Goal: Transaction & Acquisition: Obtain resource

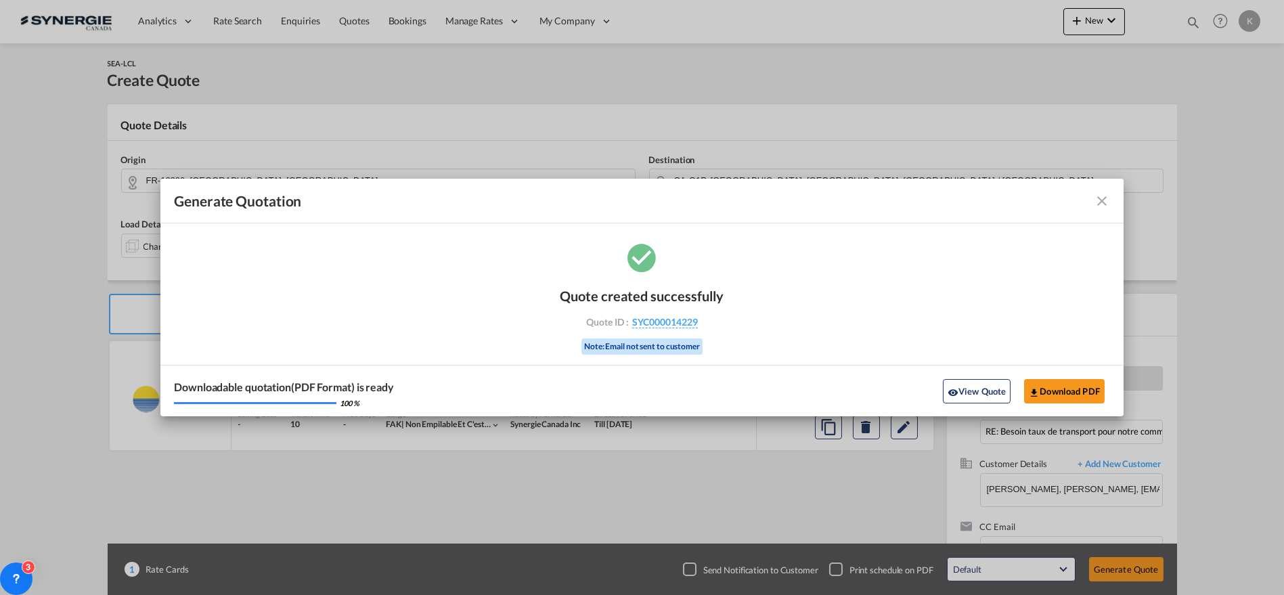
click at [1103, 196] on md-icon "icon-close fg-AAA8AD cursor m-0" at bounding box center [1102, 201] width 16 height 16
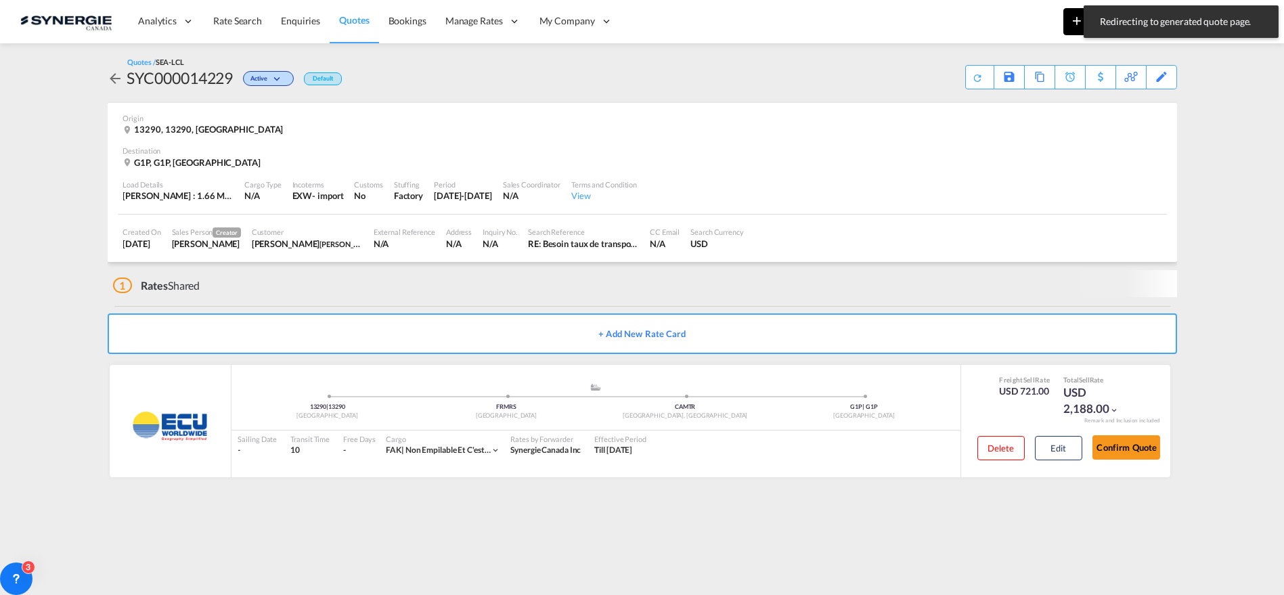
click at [1076, 23] on md-icon "icon-plus 400-fg" at bounding box center [1077, 20] width 16 height 16
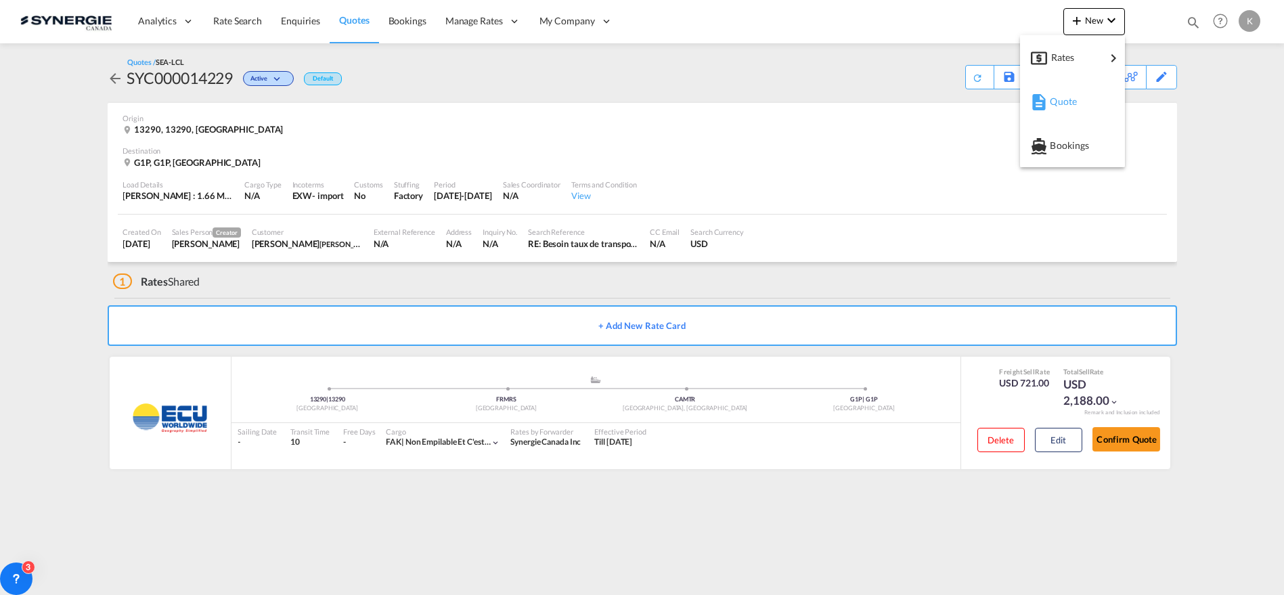
click at [1057, 99] on span "Quote" at bounding box center [1057, 101] width 15 height 27
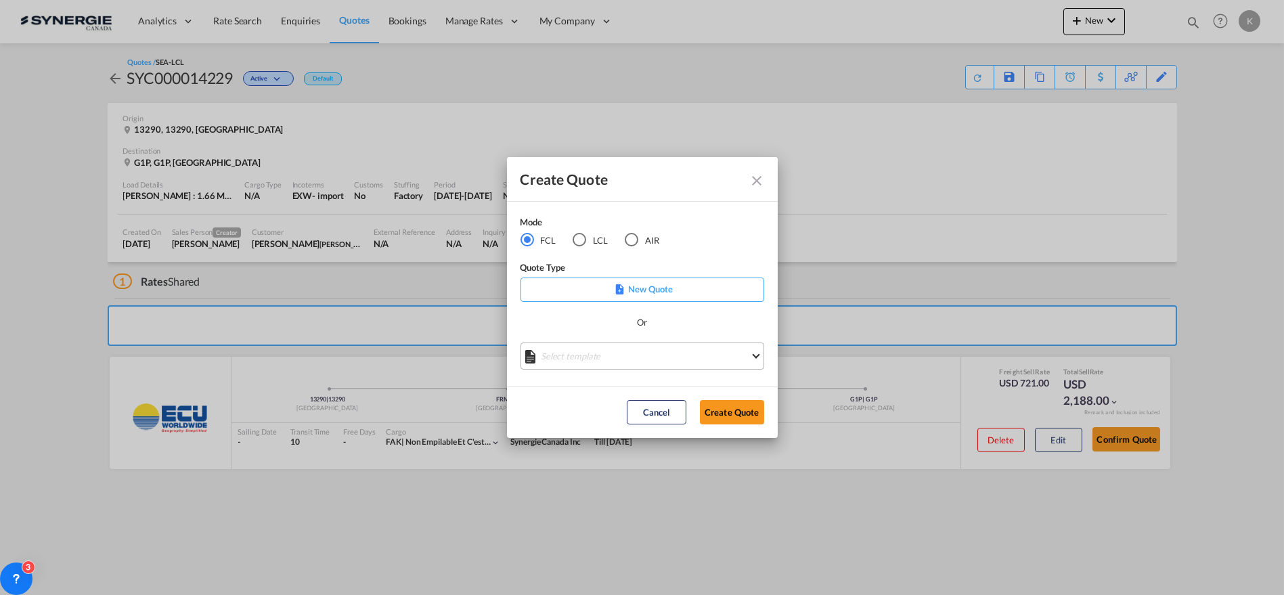
click at [650, 355] on md-select "Select template *NEW* FCL FREEHAND / DAP [PERSON_NAME] | [DATE] *NEW* Import FC…" at bounding box center [642, 355] width 244 height 27
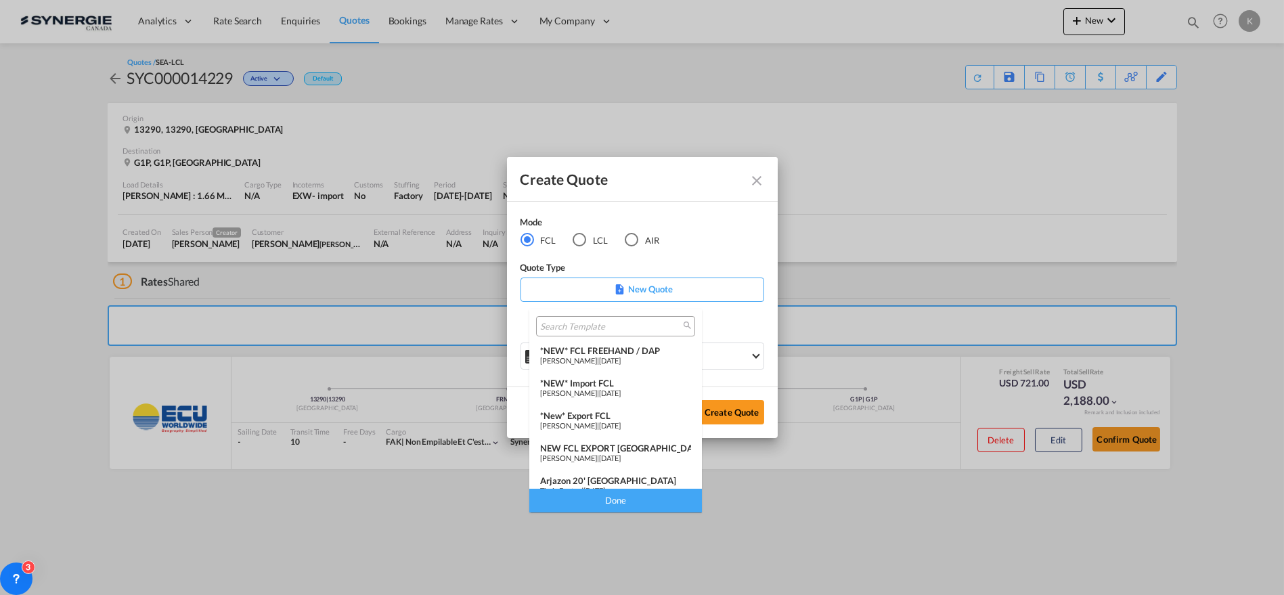
click at [621, 389] on span "[DATE]" at bounding box center [610, 392] width 22 height 9
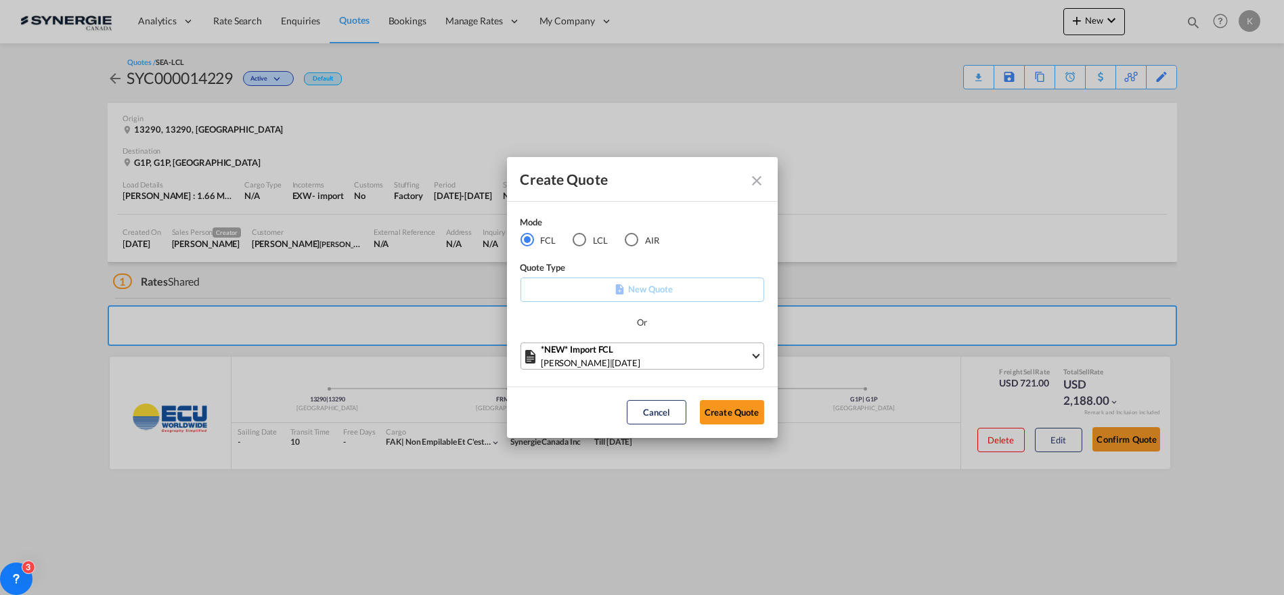
click at [640, 361] on div "[PERSON_NAME] | [DATE]" at bounding box center [645, 363] width 209 height 14
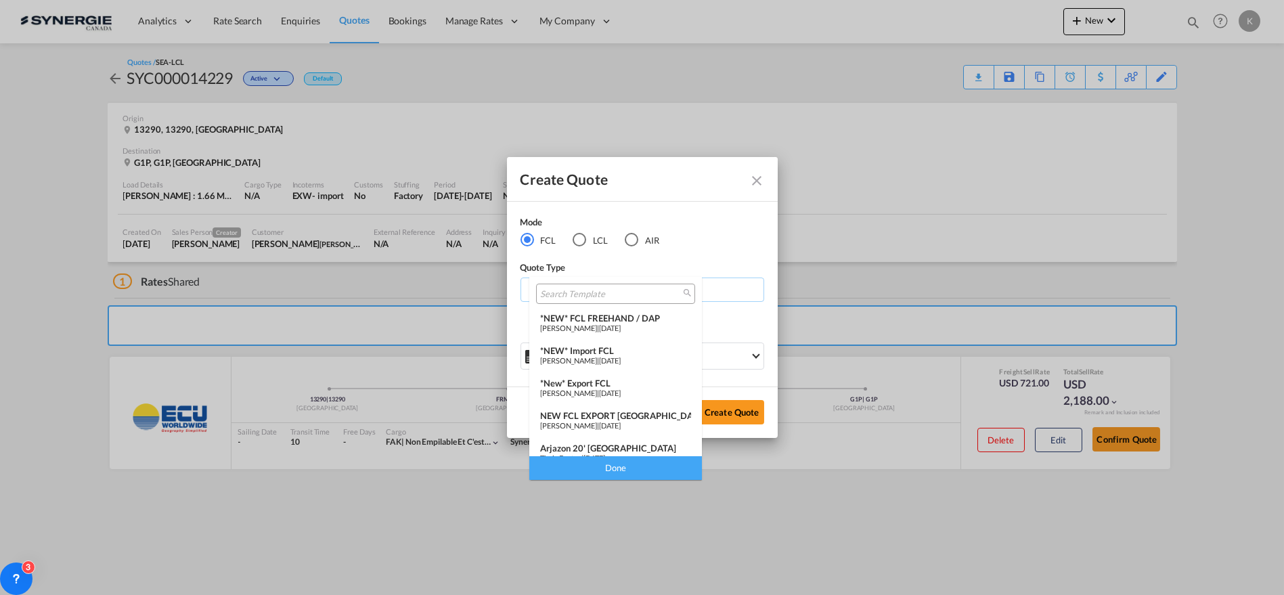
click at [597, 388] on span "[PERSON_NAME]" at bounding box center [568, 392] width 57 height 9
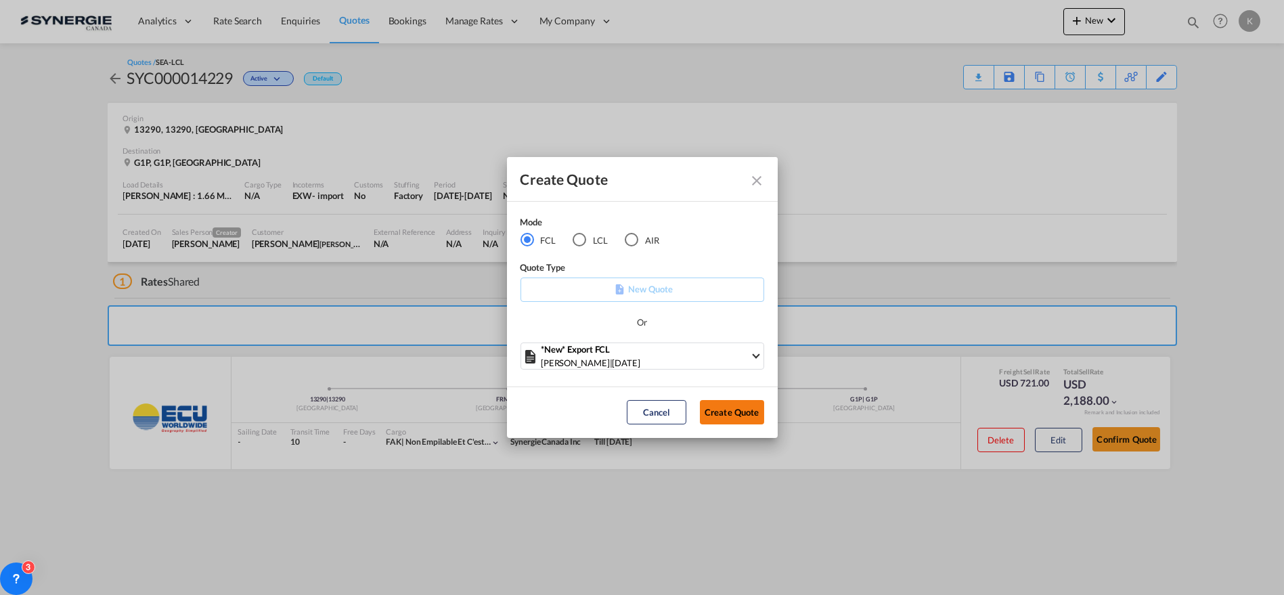
click at [729, 408] on button "Create Quote" at bounding box center [732, 412] width 64 height 24
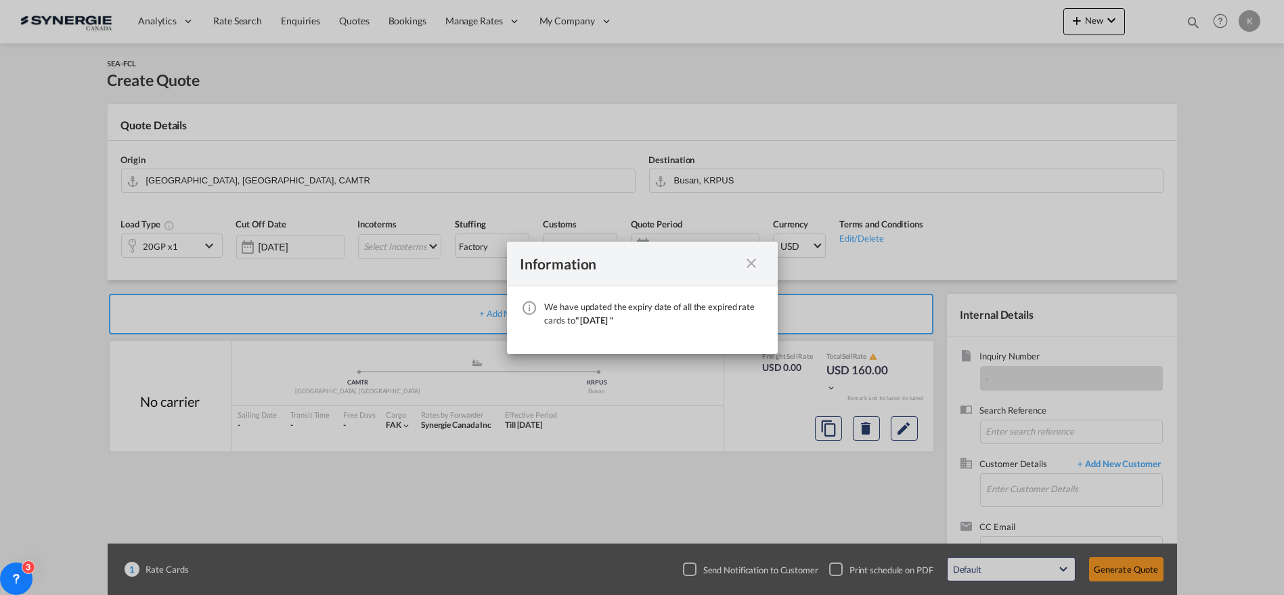
click at [754, 264] on md-icon "icon-close fg-AAA8AD cursor" at bounding box center [752, 263] width 16 height 16
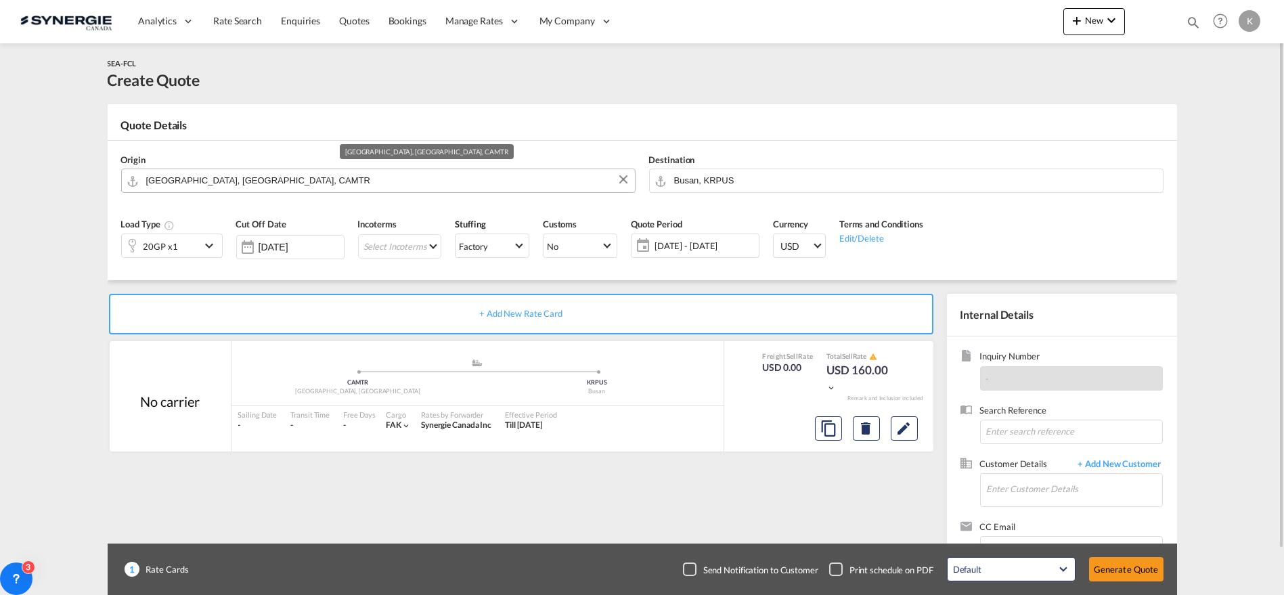
click at [218, 181] on input "[GEOGRAPHIC_DATA], [GEOGRAPHIC_DATA], CAMTR" at bounding box center [387, 181] width 482 height 24
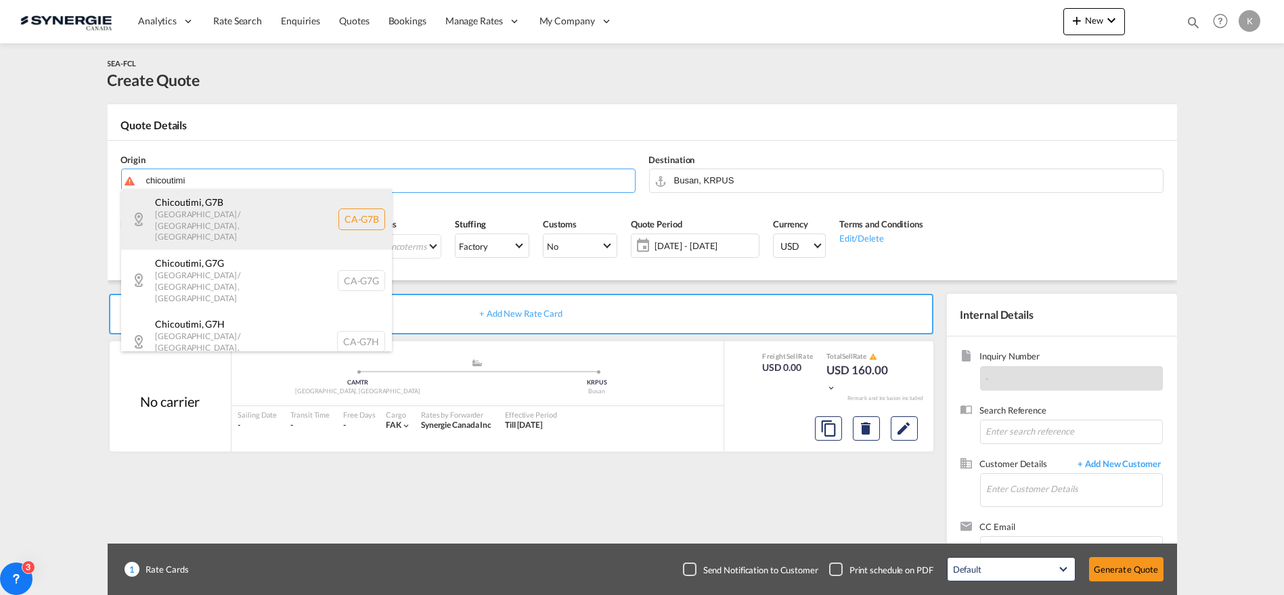
click at [204, 210] on div "Chicoutimi , G7B [GEOGRAPHIC_DATA] / [GEOGRAPHIC_DATA] , [GEOGRAPHIC_DATA] [GEO…" at bounding box center [256, 219] width 271 height 61
type input "CA-G7B, [GEOGRAPHIC_DATA], [GEOGRAPHIC_DATA] / [GEOGRAPHIC_DATA]"
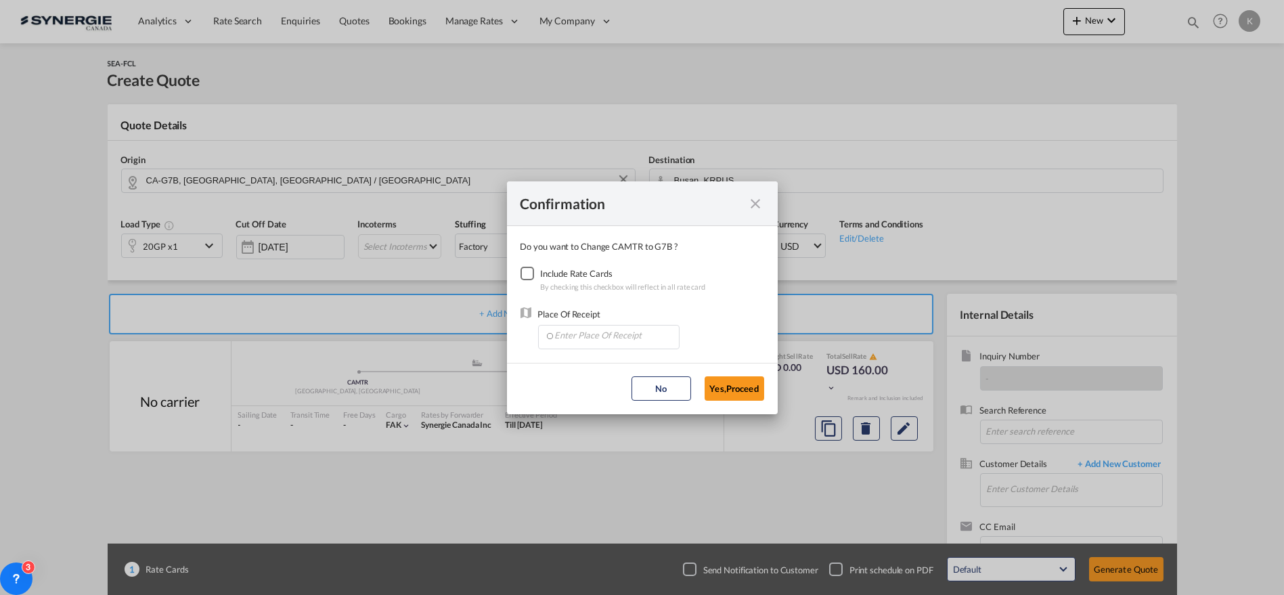
click at [526, 275] on div "Checkbox No Ink" at bounding box center [527, 274] width 14 height 14
click at [592, 333] on input "Enter Place Of Receipt" at bounding box center [612, 336] width 134 height 20
click at [594, 395] on span "CAMTR, [GEOGRAPHIC_DATA], [GEOGRAPHIC_DATA], [GEOGRAPHIC_DATA], [GEOGRAPHIC_DAT…" at bounding box center [819, 398] width 531 height 12
type input "CAMTR, [GEOGRAPHIC_DATA], [GEOGRAPHIC_DATA], [GEOGRAPHIC_DATA], [GEOGRAPHIC_DAT…"
click at [728, 395] on button "Yes,Proceed" at bounding box center [735, 388] width 60 height 24
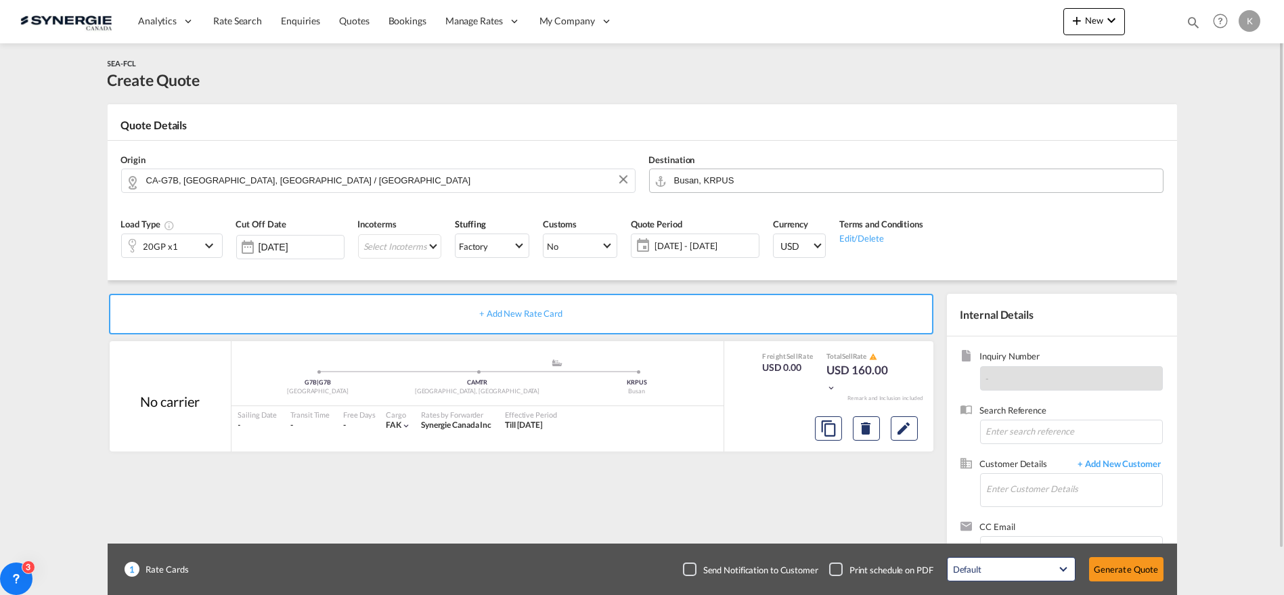
click at [738, 179] on input "Busan, KRPUS" at bounding box center [915, 181] width 482 height 24
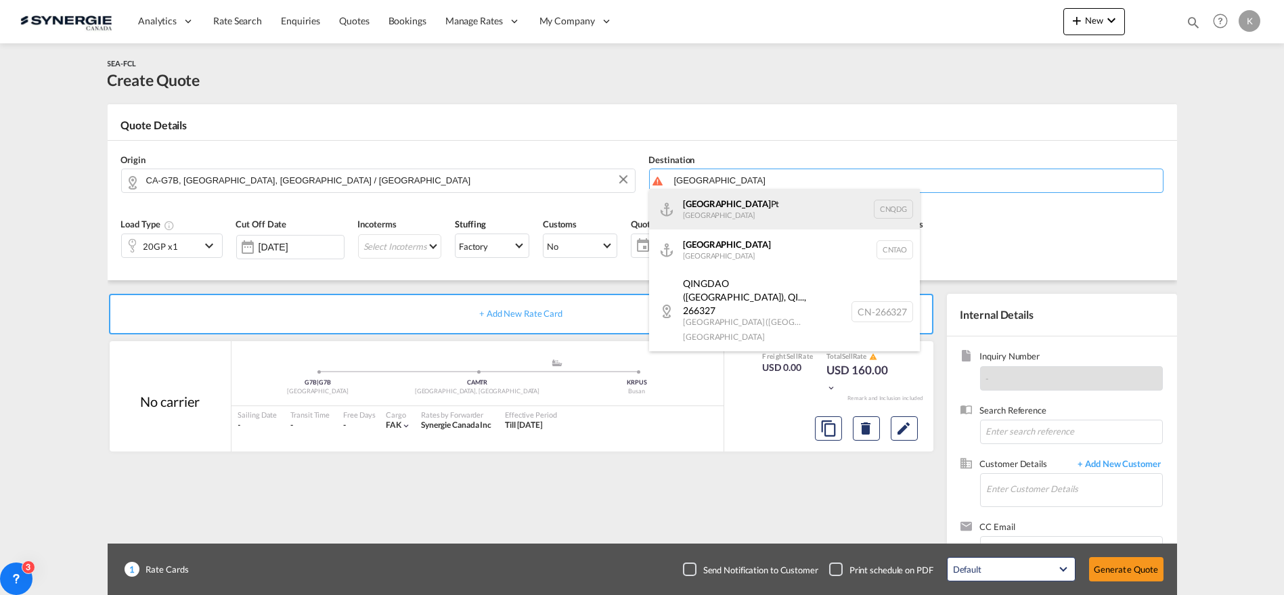
click at [734, 210] on div "Qingdao Pt [GEOGRAPHIC_DATA] CNQDG" at bounding box center [784, 209] width 271 height 41
type input "Qingdao Pt, CNQDG"
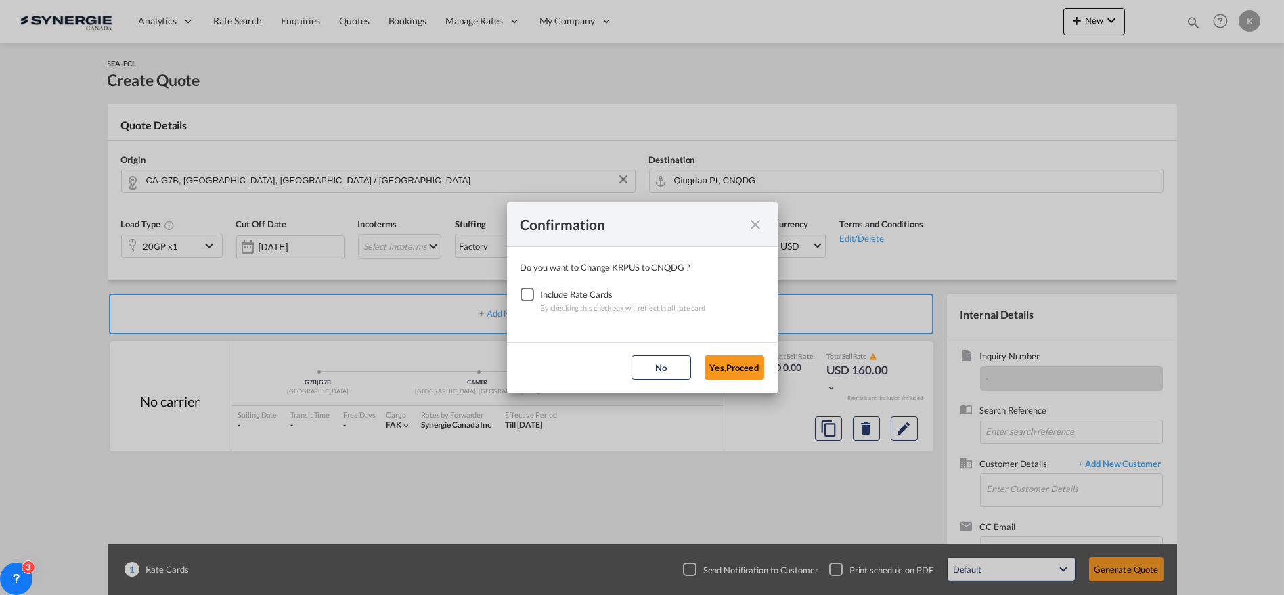
drag, startPoint x: 518, startPoint y: 288, endPoint x: 563, endPoint y: 324, distance: 57.8
click at [520, 289] on div "Checkbox No Ink" at bounding box center [527, 295] width 14 height 14
click at [734, 365] on button "Yes,Proceed" at bounding box center [735, 367] width 60 height 24
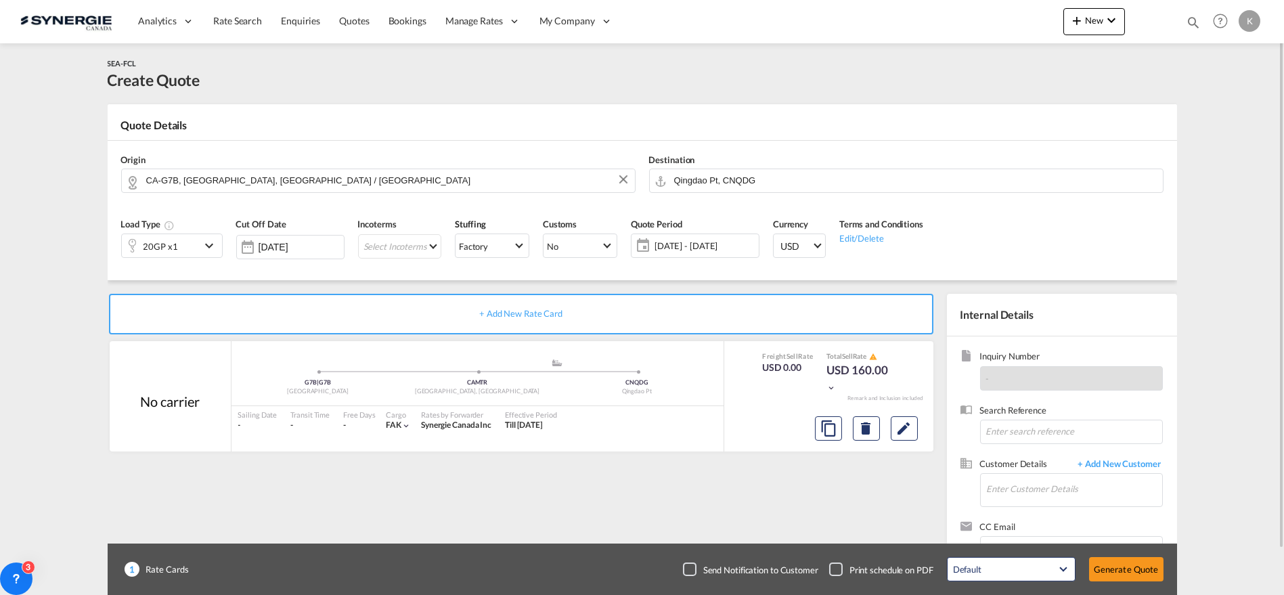
click at [183, 248] on div "20GP x1" at bounding box center [161, 245] width 79 height 23
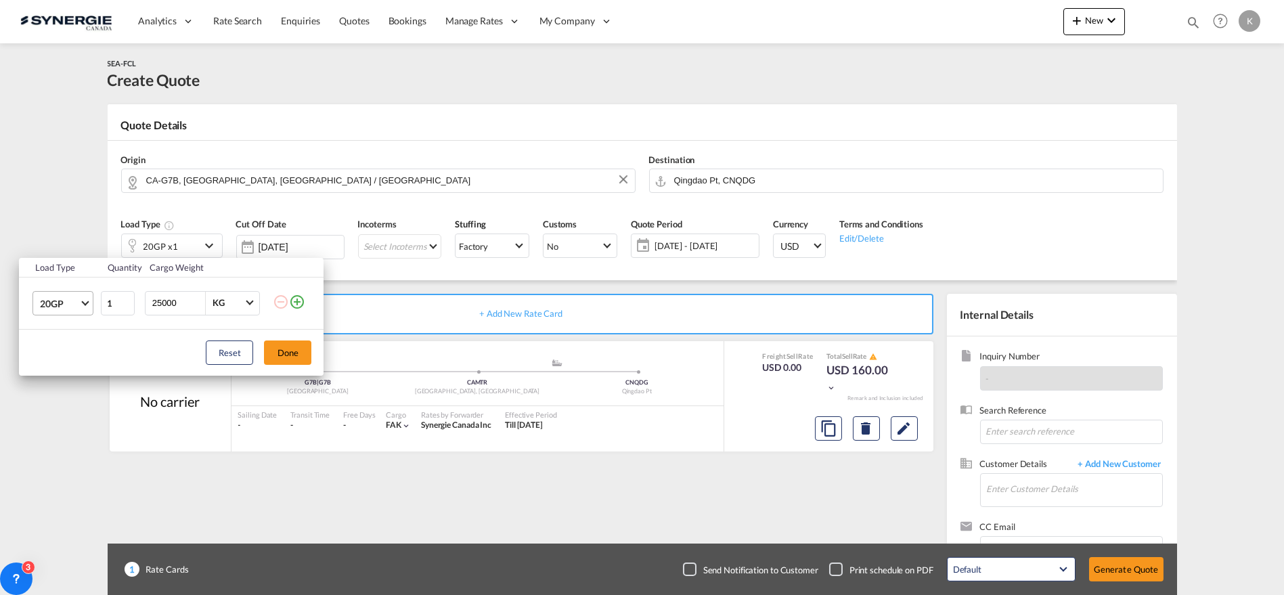
click at [87, 306] on md-select-value "20GP" at bounding box center [66, 303] width 54 height 23
click at [71, 368] on md-option "40HC" at bounding box center [75, 368] width 92 height 32
type input "2"
click at [123, 297] on input "2" at bounding box center [118, 303] width 34 height 24
click at [164, 304] on input "25000" at bounding box center [178, 303] width 54 height 23
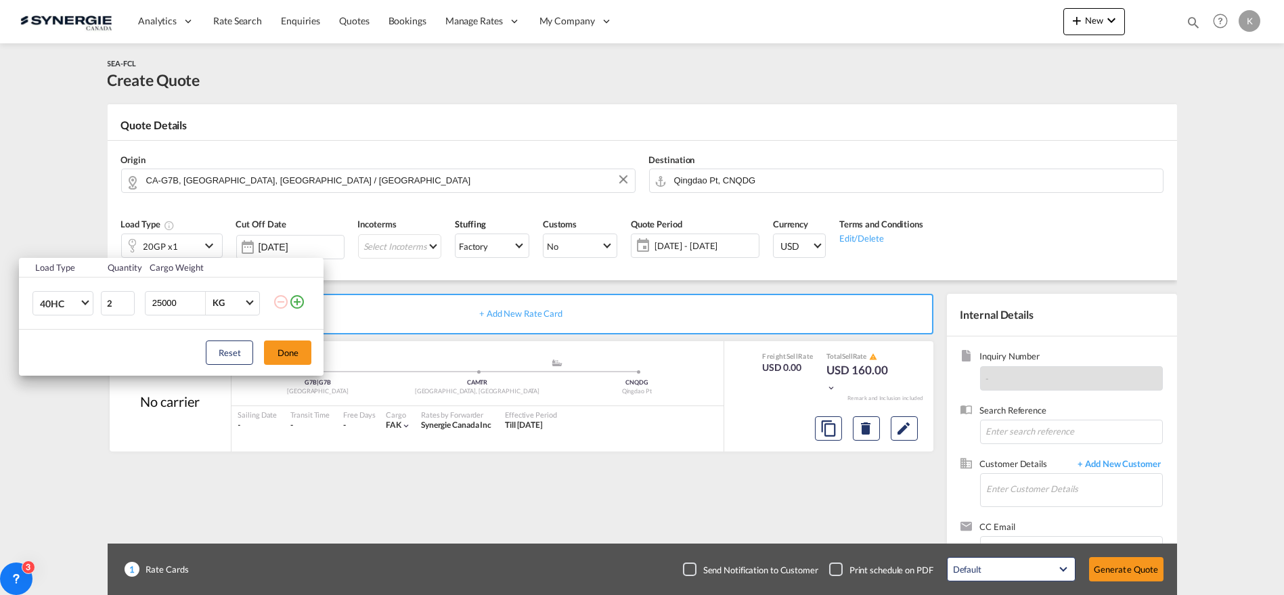
click at [164, 304] on input "25000" at bounding box center [178, 303] width 54 height 23
click at [172, 305] on input "25000" at bounding box center [178, 303] width 54 height 23
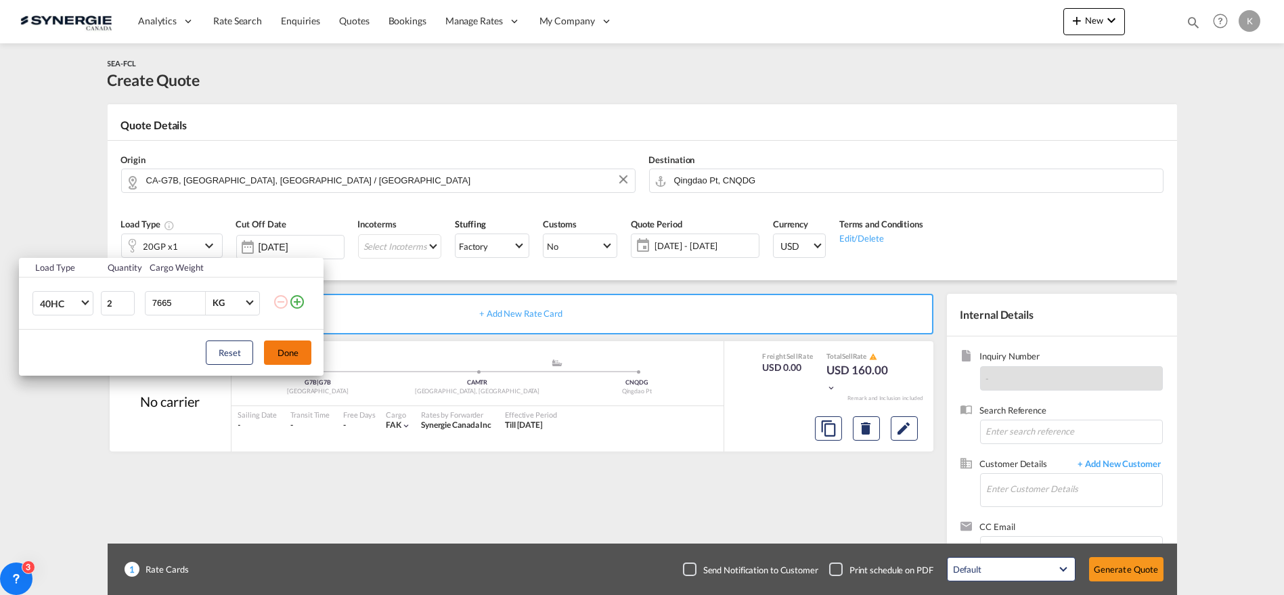
type input "7665"
click at [303, 350] on button "Done" at bounding box center [287, 352] width 47 height 24
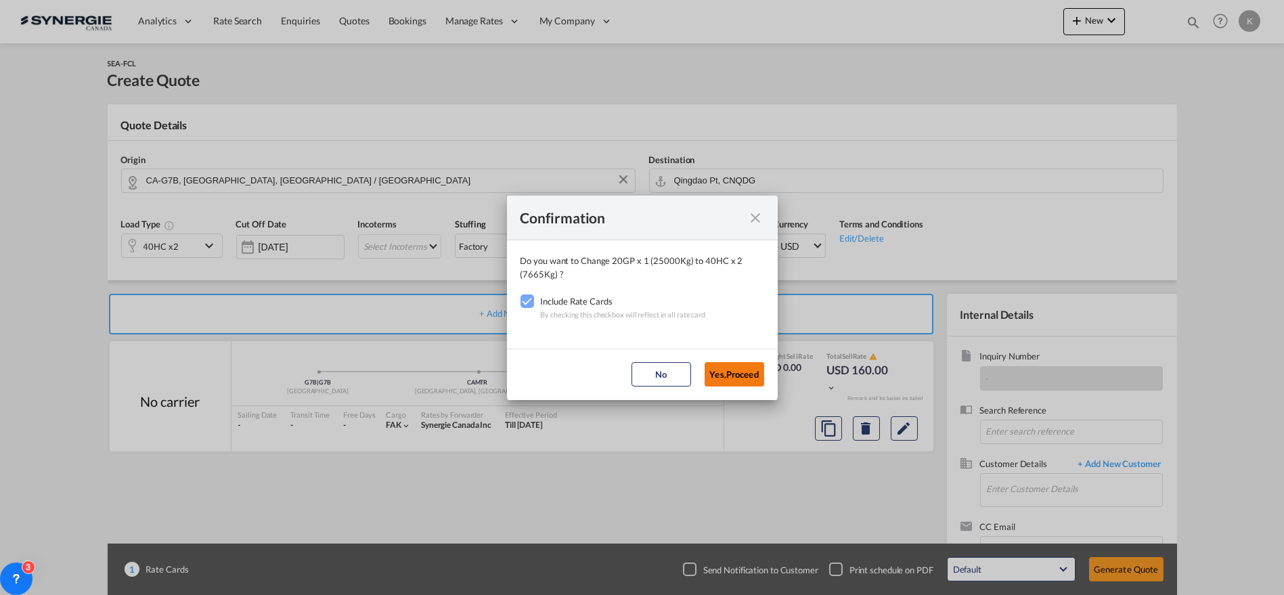
click at [715, 366] on button "Yes,Proceed" at bounding box center [735, 374] width 60 height 24
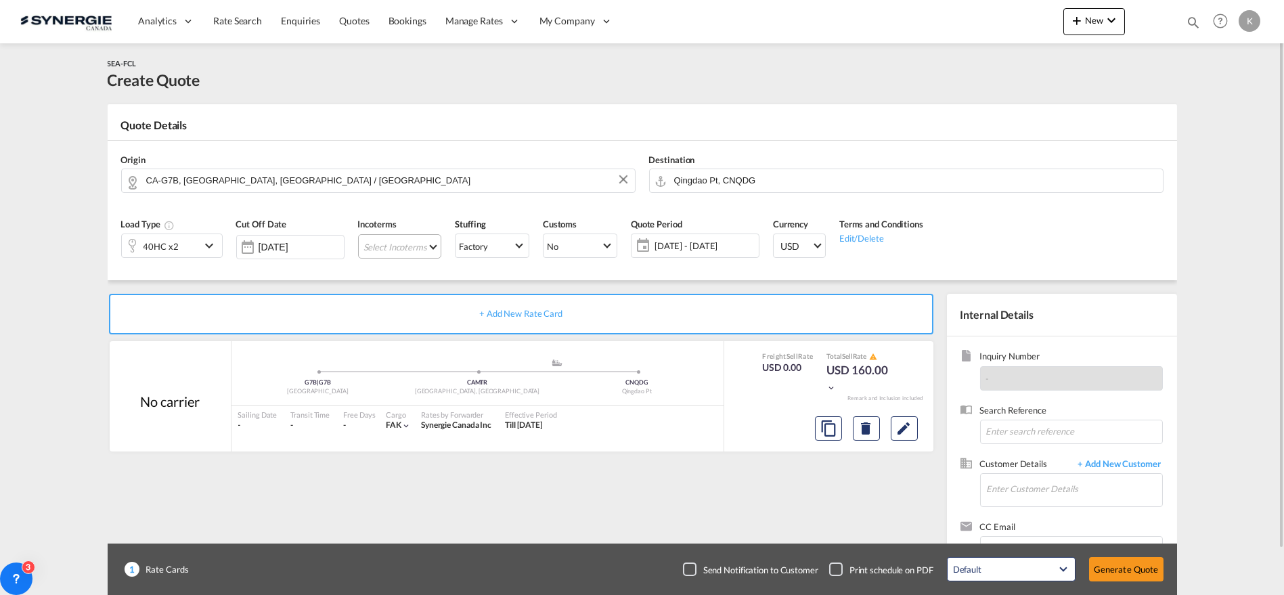
click at [404, 248] on md-select "Select Incoterms CIF - export Cost,Insurance and Freight CPT - import Carrier P…" at bounding box center [399, 246] width 83 height 24
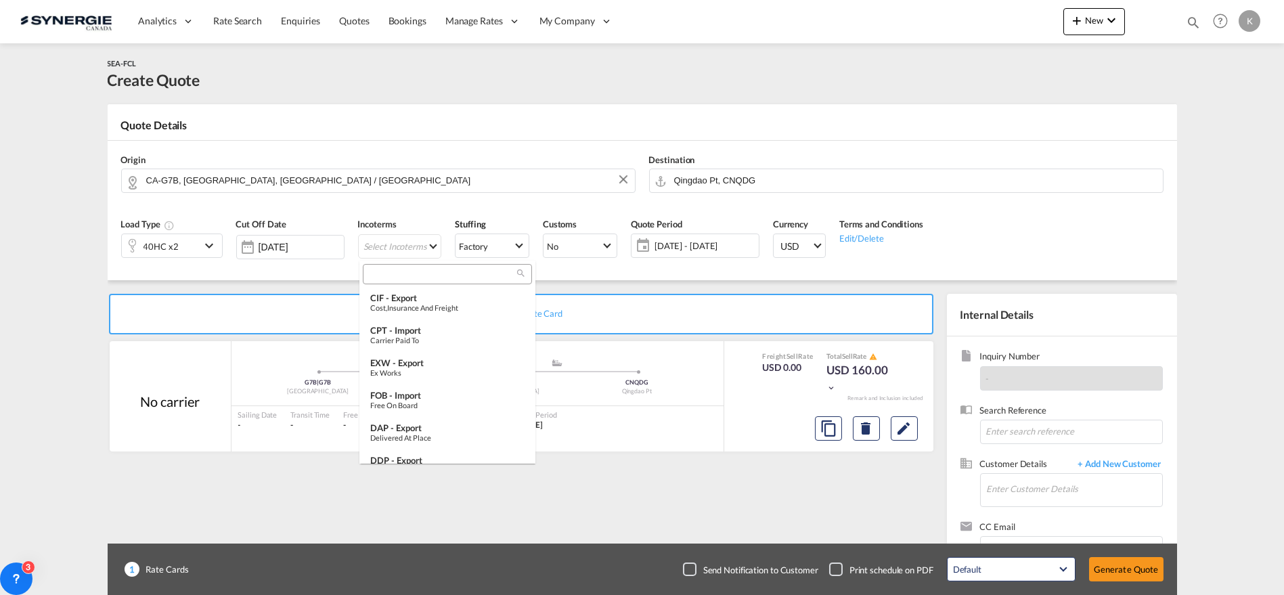
click at [447, 273] on input "search" at bounding box center [442, 274] width 150 height 12
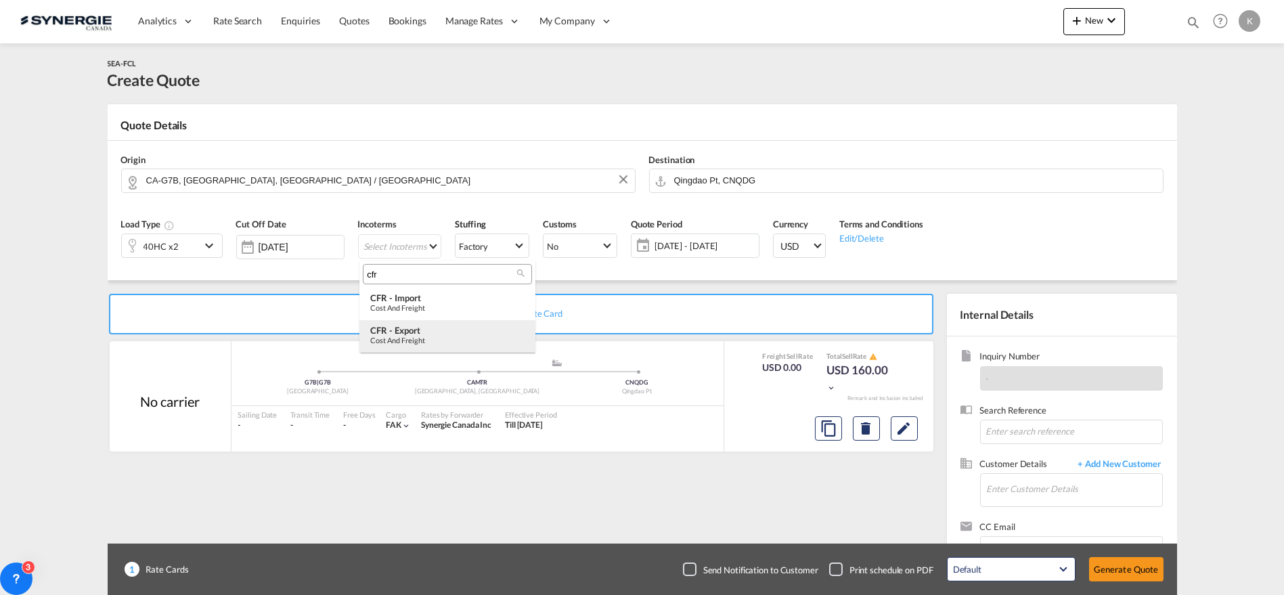
type input "cfr"
click at [409, 334] on div "CFR - export" at bounding box center [447, 330] width 154 height 11
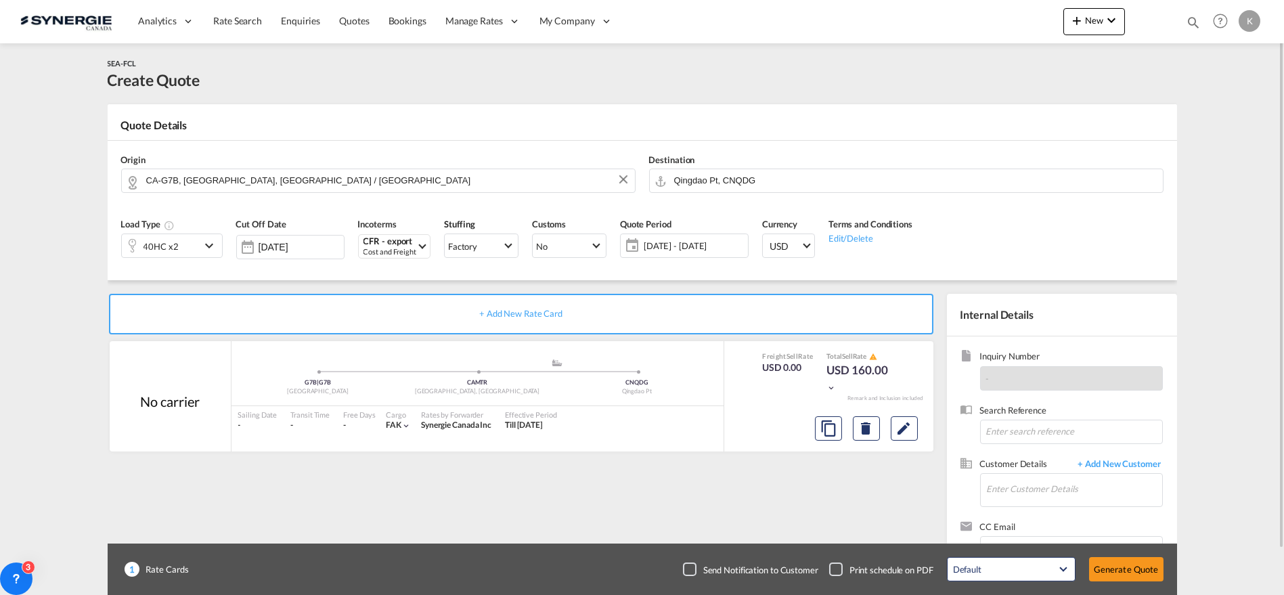
click at [676, 248] on span "[DATE] - [DATE]" at bounding box center [694, 246] width 101 height 12
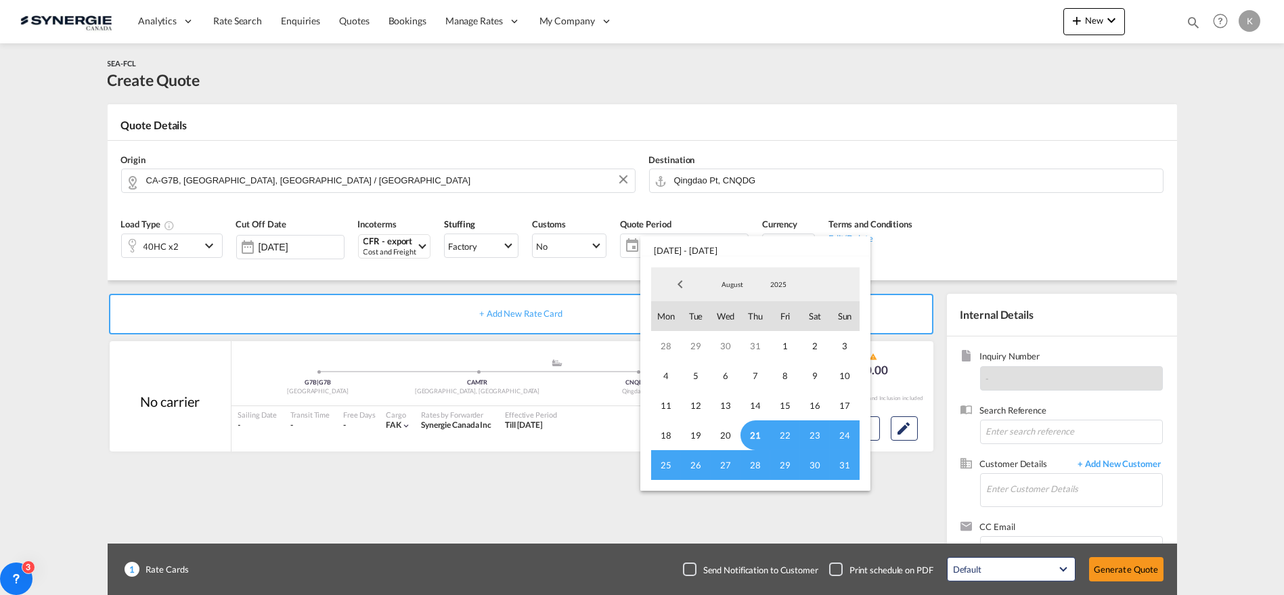
click at [758, 431] on span "21" at bounding box center [755, 435] width 30 height 30
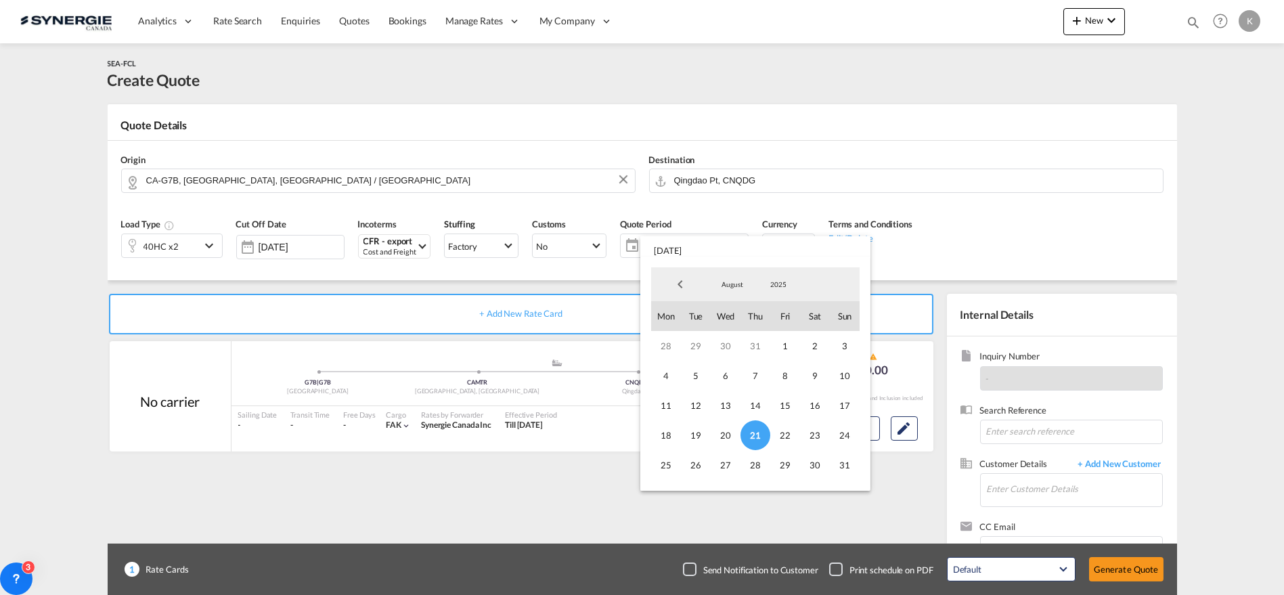
click at [740, 280] on span "August" at bounding box center [732, 284] width 43 height 9
click at [736, 319] on md-option "September" at bounding box center [746, 317] width 92 height 32
click at [701, 465] on span "30" at bounding box center [696, 465] width 30 height 30
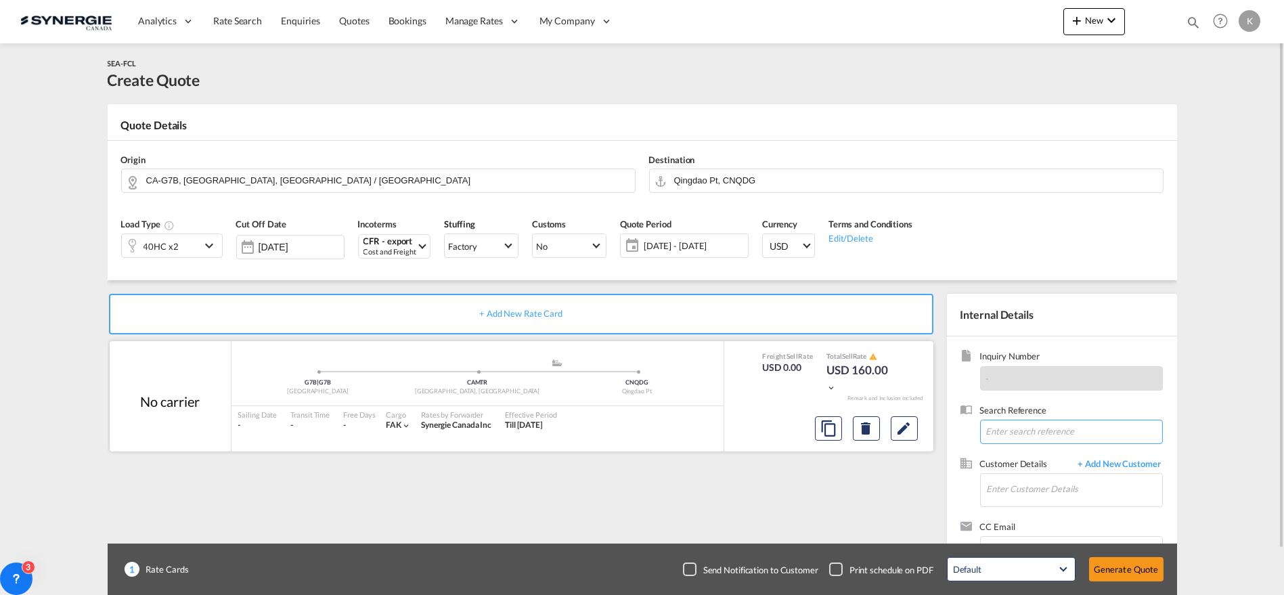
drag, startPoint x: 1071, startPoint y: 426, endPoint x: 859, endPoint y: 413, distance: 212.3
click at [1071, 426] on input at bounding box center [1071, 432] width 183 height 24
paste input "Re: QUOTE, STAS-QINGDAO (BLQ01)"
type input "Re: QUOTE, STAS-QINGDAO (BLQ01)"
click at [1033, 495] on input "Enter Customer Details" at bounding box center [1074, 489] width 175 height 30
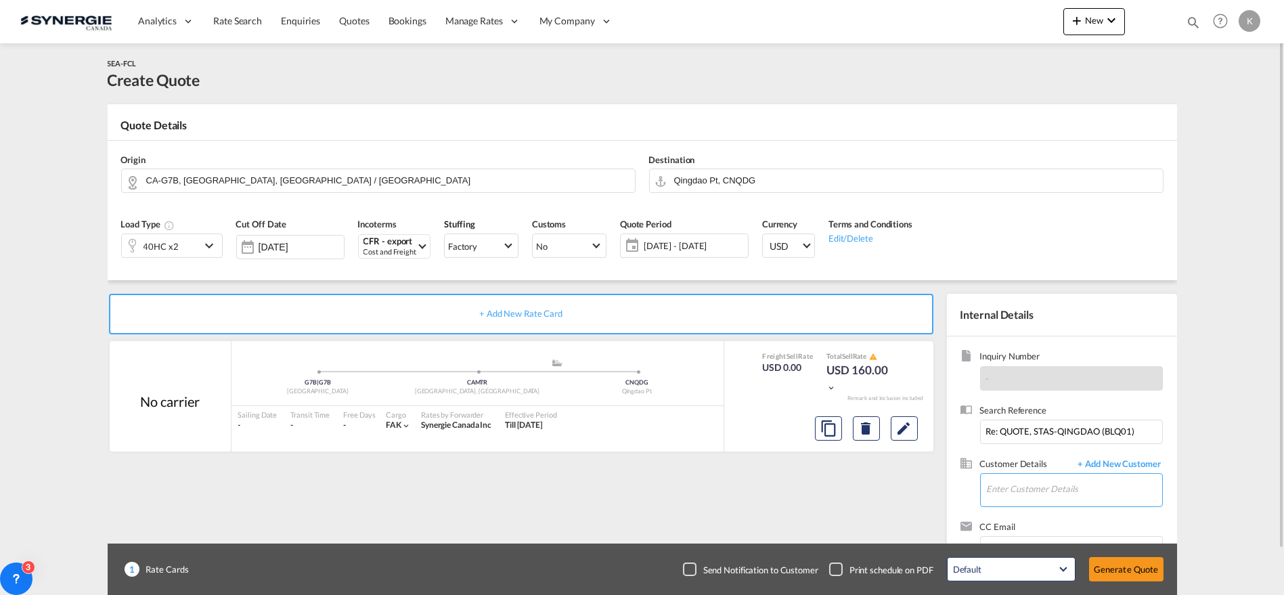
paste input "[PERSON_NAME][EMAIL_ADDRESS][PERSON_NAME][DOMAIN_NAME]"
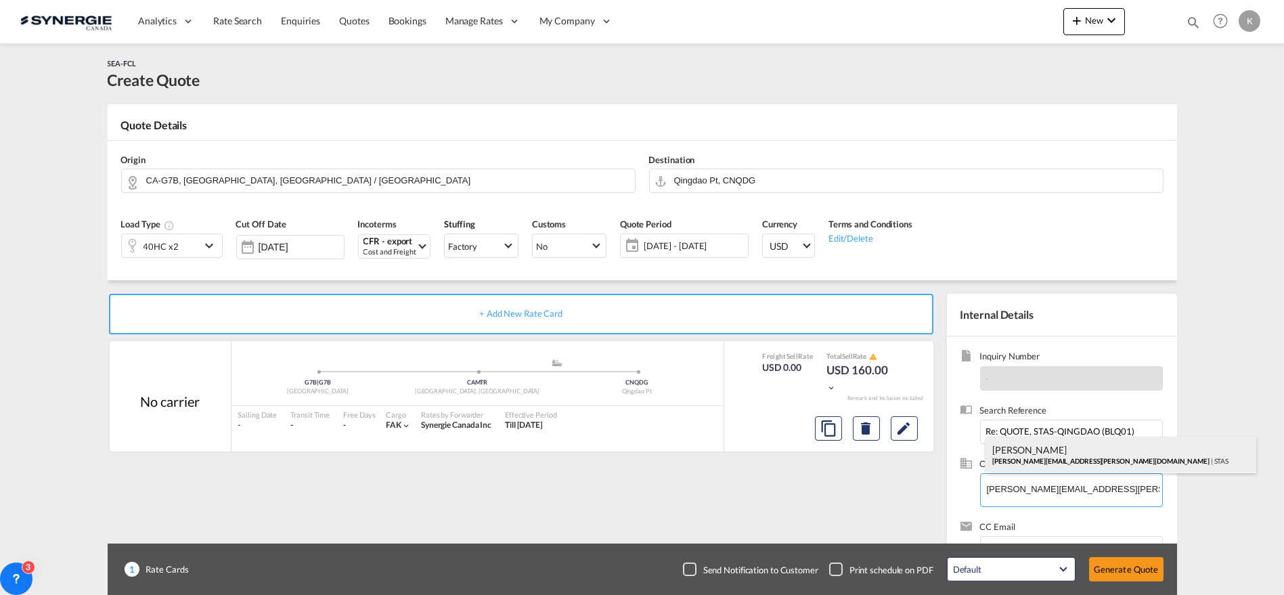
click at [1051, 449] on div "Karine Harvey [EMAIL_ADDRESS][PERSON_NAME][DOMAIN_NAME] | STAS" at bounding box center [1120, 455] width 271 height 37
type input "[PERSON_NAME] Harvey, [EMAIL_ADDRESS][PERSON_NAME][DOMAIN_NAME]"
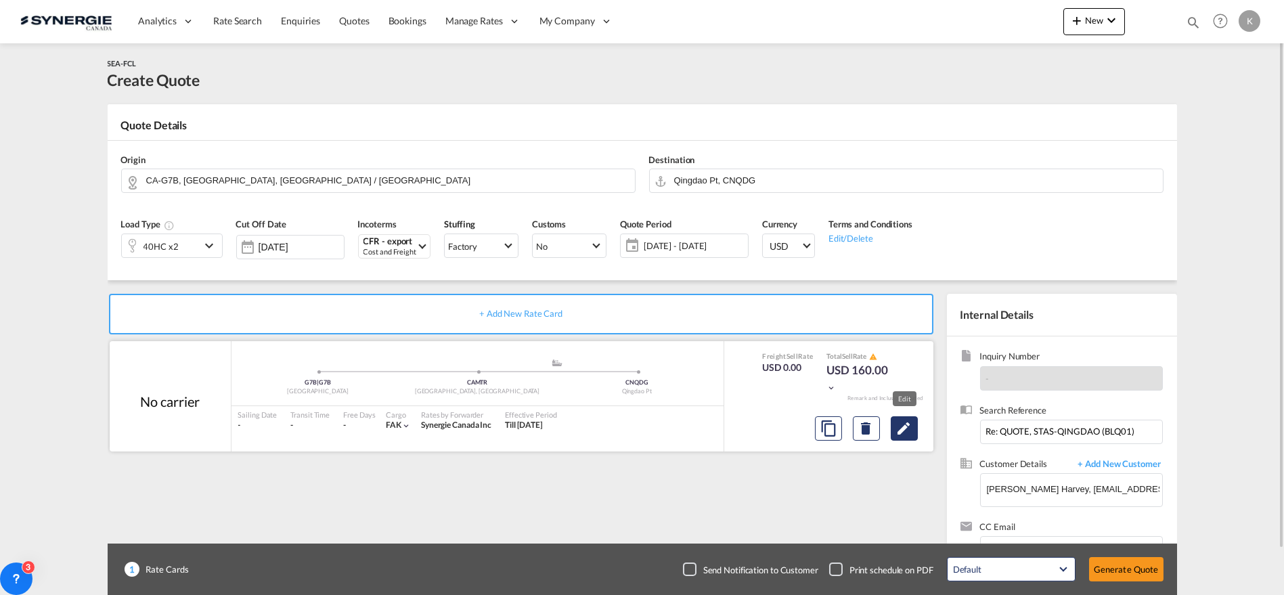
click at [903, 428] on md-icon "Edit" at bounding box center [904, 428] width 16 height 16
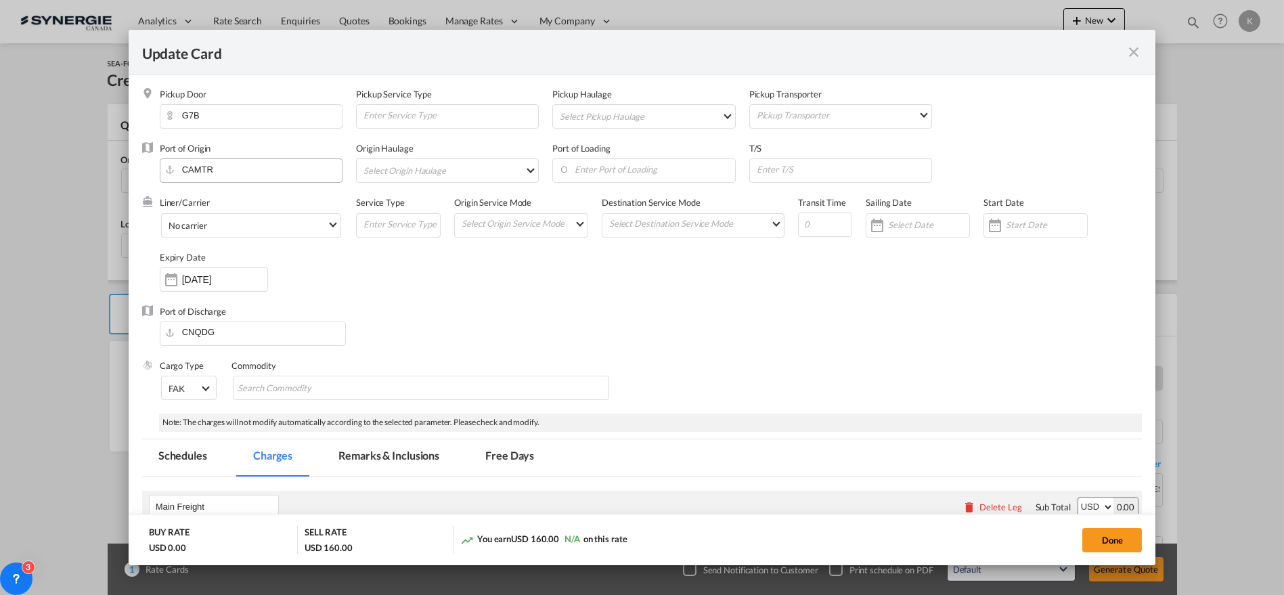
select select "per container"
select select "per B/L"
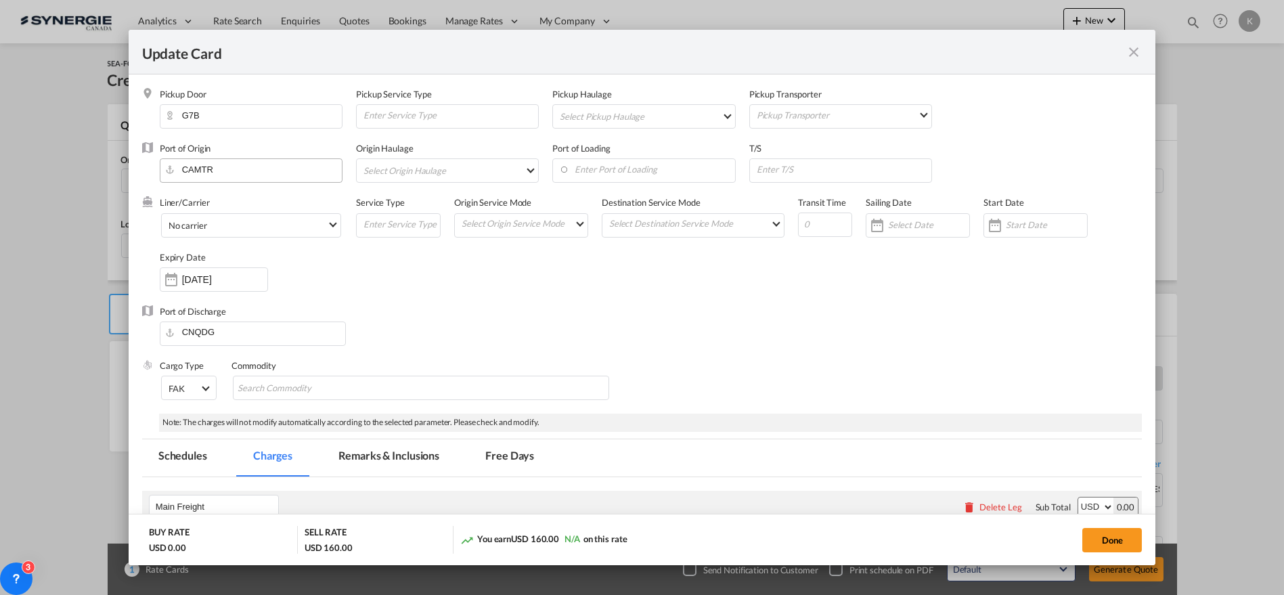
select select "per B/L"
select select "per shipment"
click at [788, 176] on input "Update Card Pickup ..." at bounding box center [843, 169] width 176 height 20
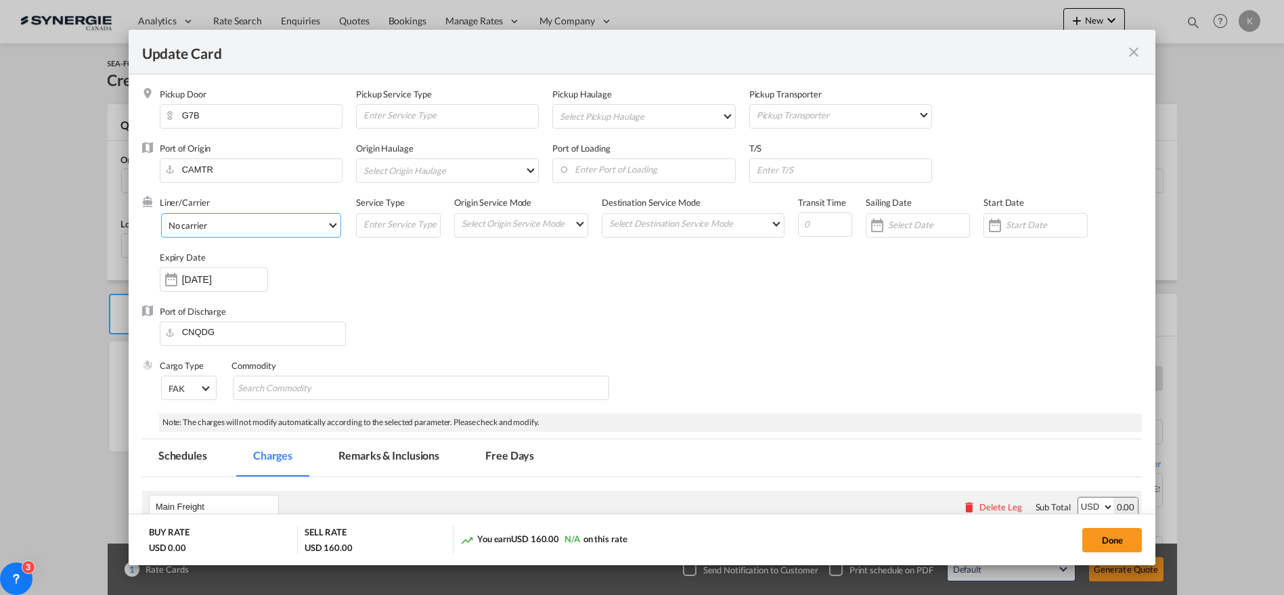
click at [260, 230] on span "No carrier" at bounding box center [248, 225] width 158 height 12
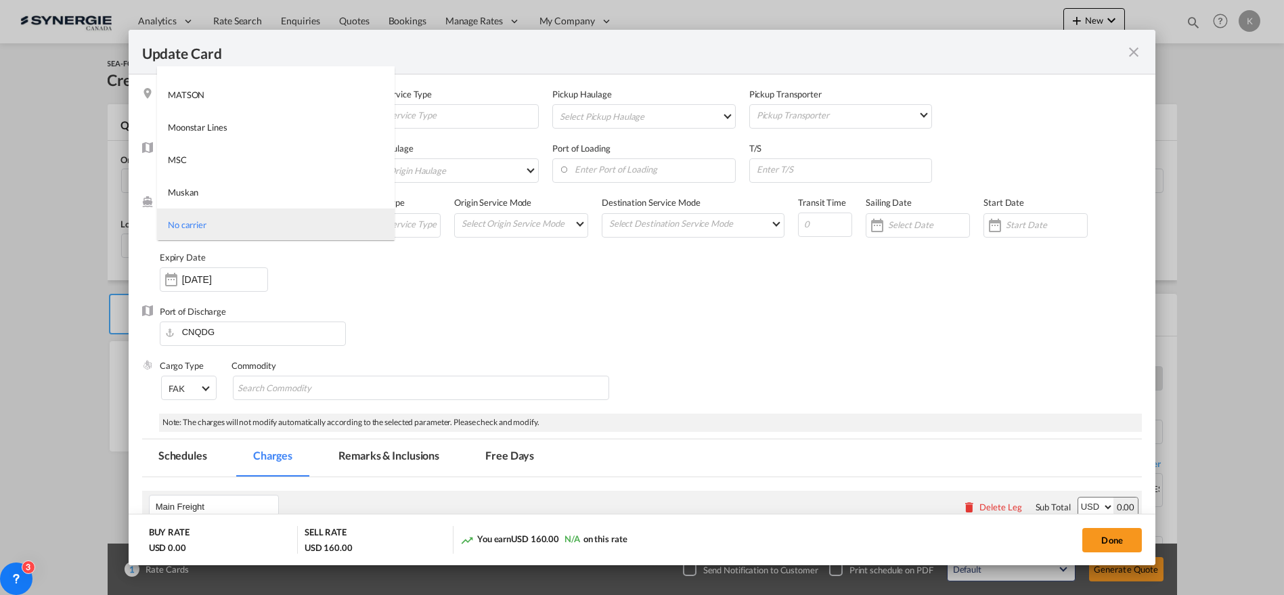
type md-option "1218"
type md-option "46"
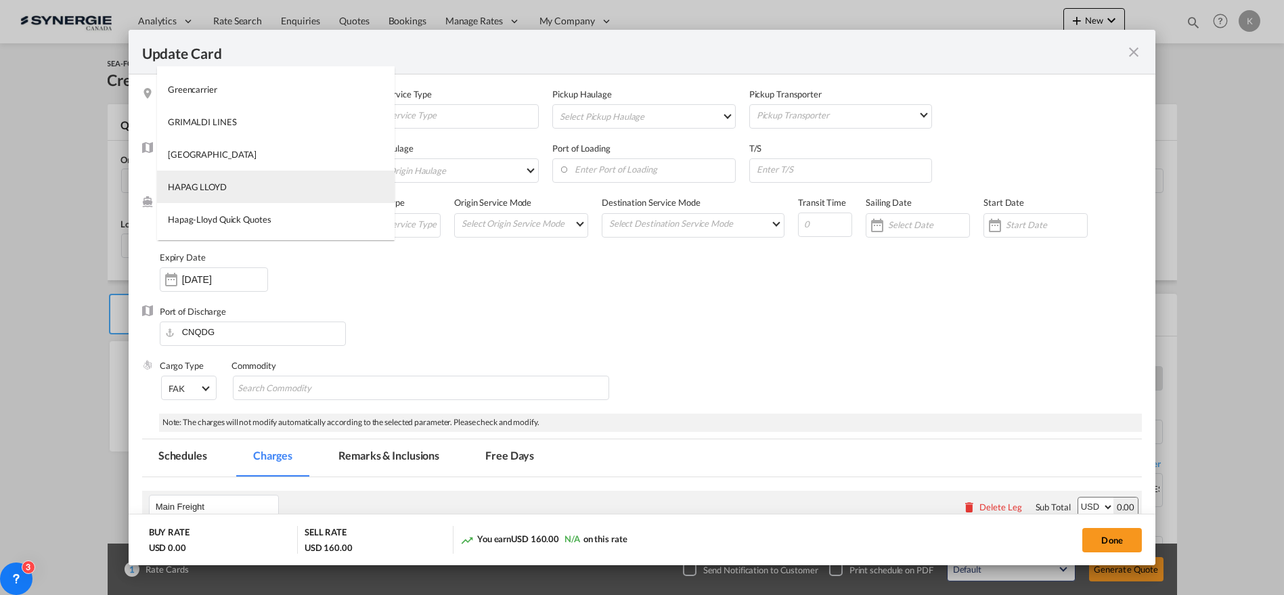
click at [234, 183] on md-option "HAPAG LLOYD" at bounding box center [276, 187] width 238 height 32
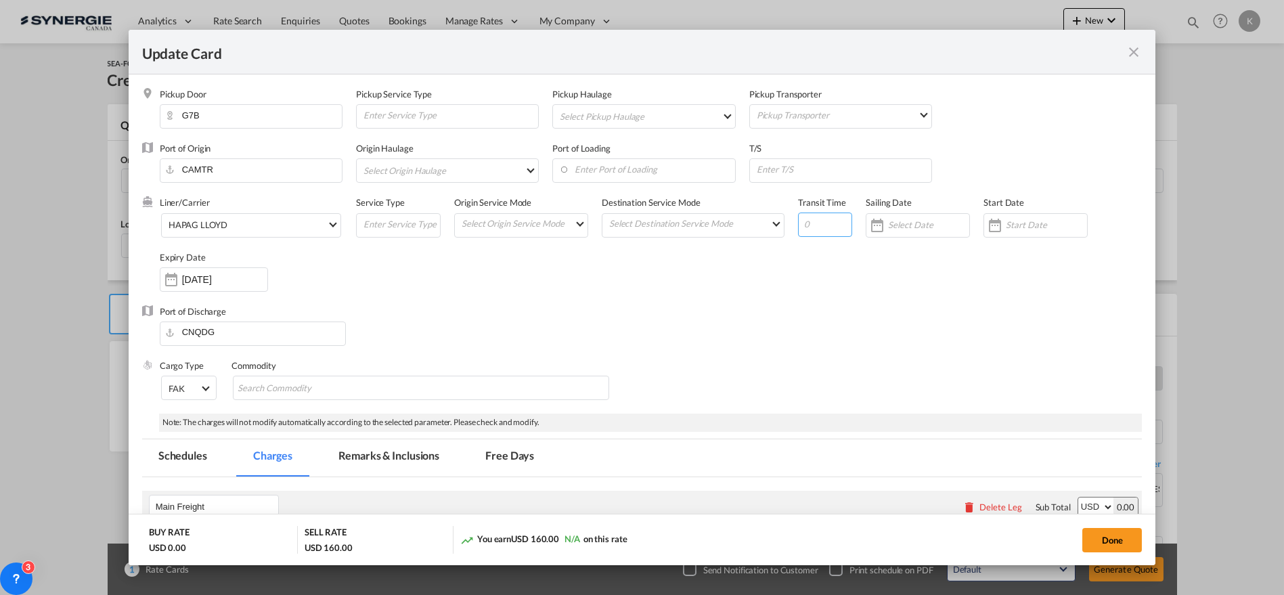
click at [798, 223] on input "Update Card Pickup ..." at bounding box center [825, 225] width 54 height 24
type input "76"
click at [217, 287] on div "[DATE]" at bounding box center [214, 279] width 108 height 24
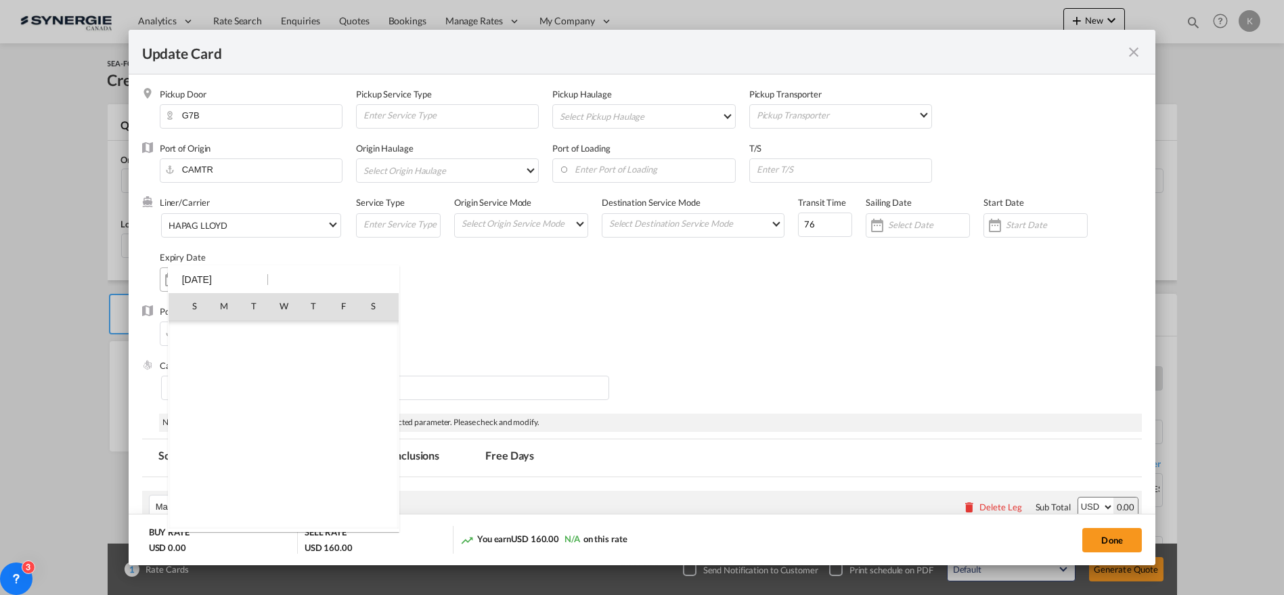
scroll to position [313514, 0]
click at [254, 487] on span "30" at bounding box center [253, 484] width 27 height 27
type input "[DATE]"
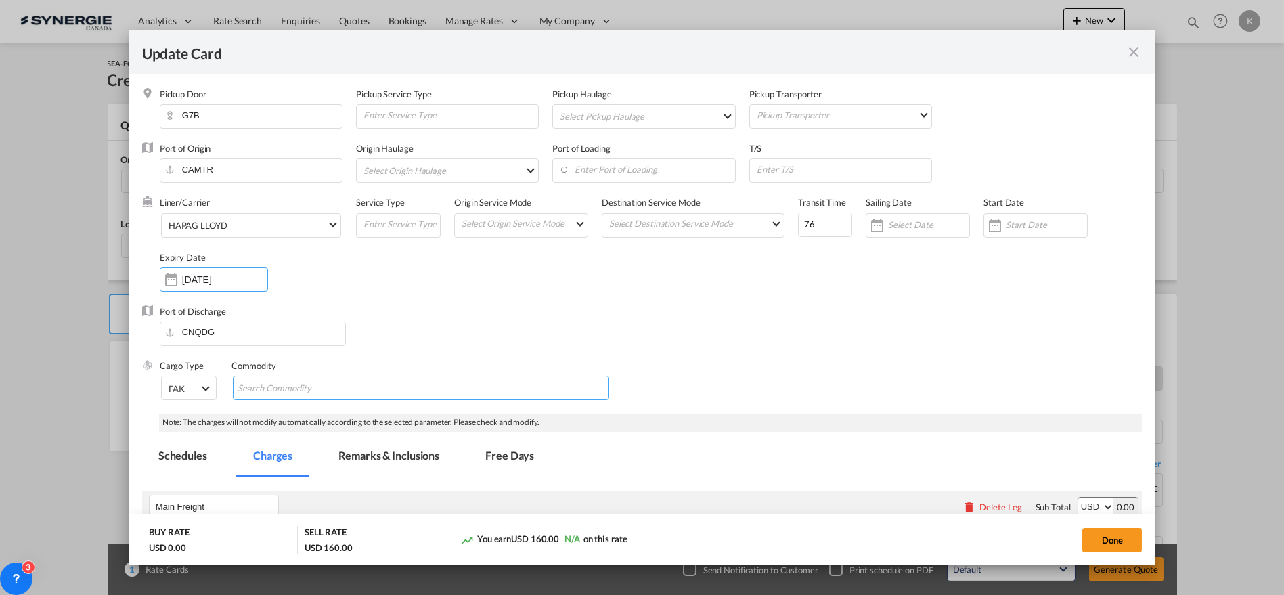
click at [294, 384] on input "Search Commodity" at bounding box center [300, 389] width 124 height 22
click at [305, 379] on input "Chips input." at bounding box center [300, 389] width 124 height 22
paste input "Hs code : 842489"
type input "Hs code : 842489"
click at [705, 303] on div "Liner/Carrier HAPAG [PERSON_NAME] Service Type Origin Service Mode Select Origi…" at bounding box center [651, 250] width 983 height 108
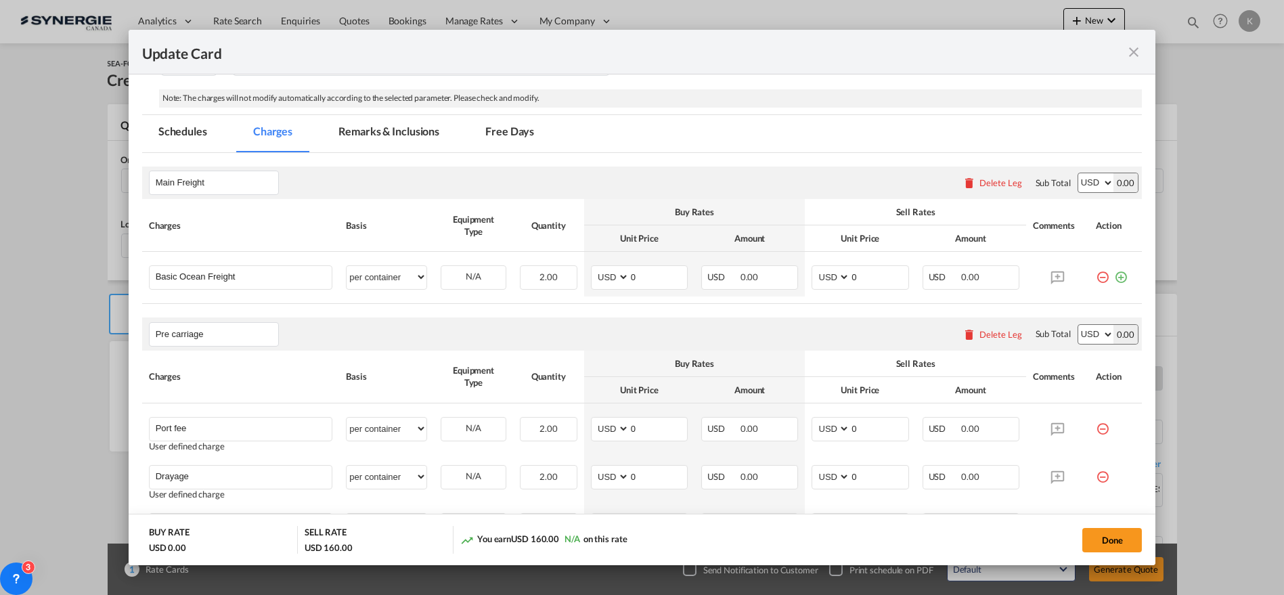
scroll to position [327, 0]
drag, startPoint x: 640, startPoint y: 269, endPoint x: 621, endPoint y: 273, distance: 20.2
click at [621, 273] on md-input-container "AED AFN ALL AMD ANG AOA ARS AUD AWG AZN BAM BBD BDT BGN BHD BIF BMD BND [PERSON…" at bounding box center [639, 275] width 97 height 24
type input "1199.10"
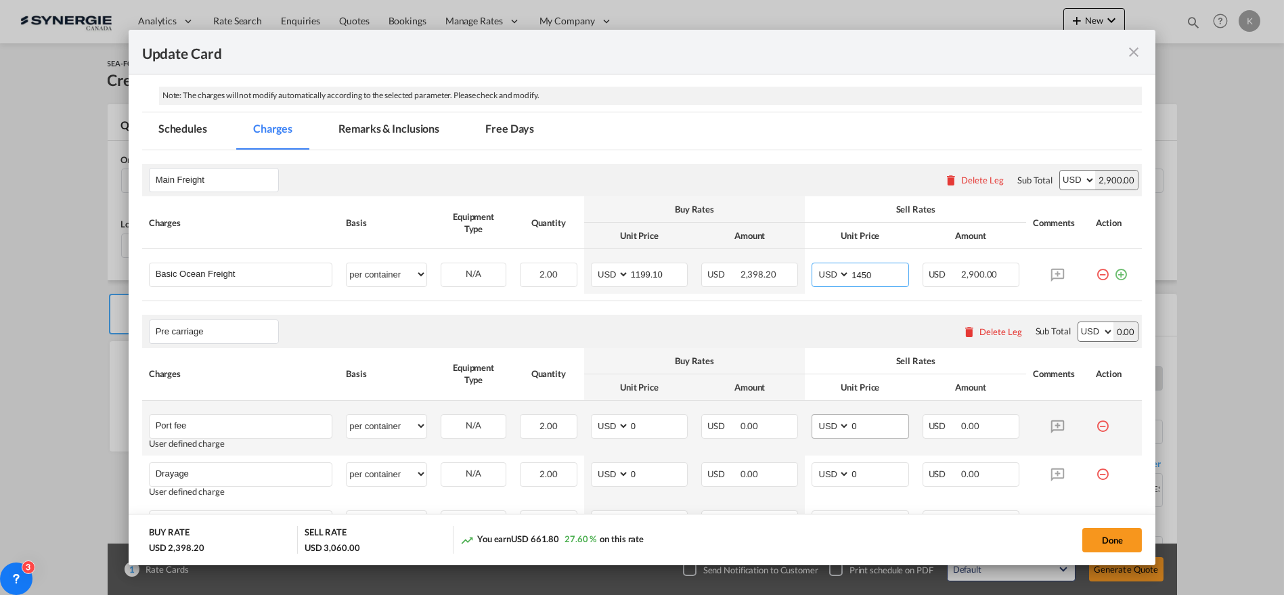
type input "1450"
drag, startPoint x: 860, startPoint y: 430, endPoint x: 799, endPoint y: 434, distance: 61.0
click at [805, 433] on td "AED AFN ALL AMD ANG AOA ARS AUD AWG AZN BAM BBD BDT BGN BHD BIF BMD BND [PERSON…" at bounding box center [860, 428] width 110 height 55
type input "60"
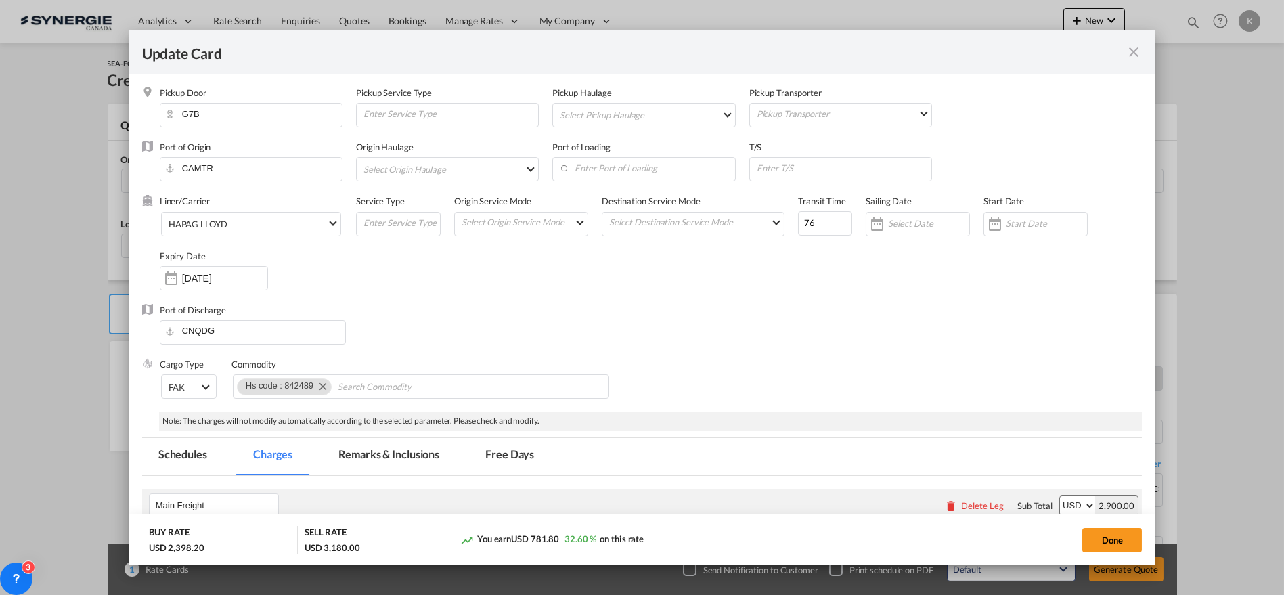
scroll to position [0, 0]
click at [851, 164] on input "Update Card Pickup ..." at bounding box center [843, 169] width 176 height 20
paste input "[US_STATE], [GEOGRAPHIC_DATA], [GEOGRAPHIC_DATA]; [GEOGRAPHIC_DATA], KR"
type input "[US_STATE], [GEOGRAPHIC_DATA], [GEOGRAPHIC_DATA]; [GEOGRAPHIC_DATA], KR"
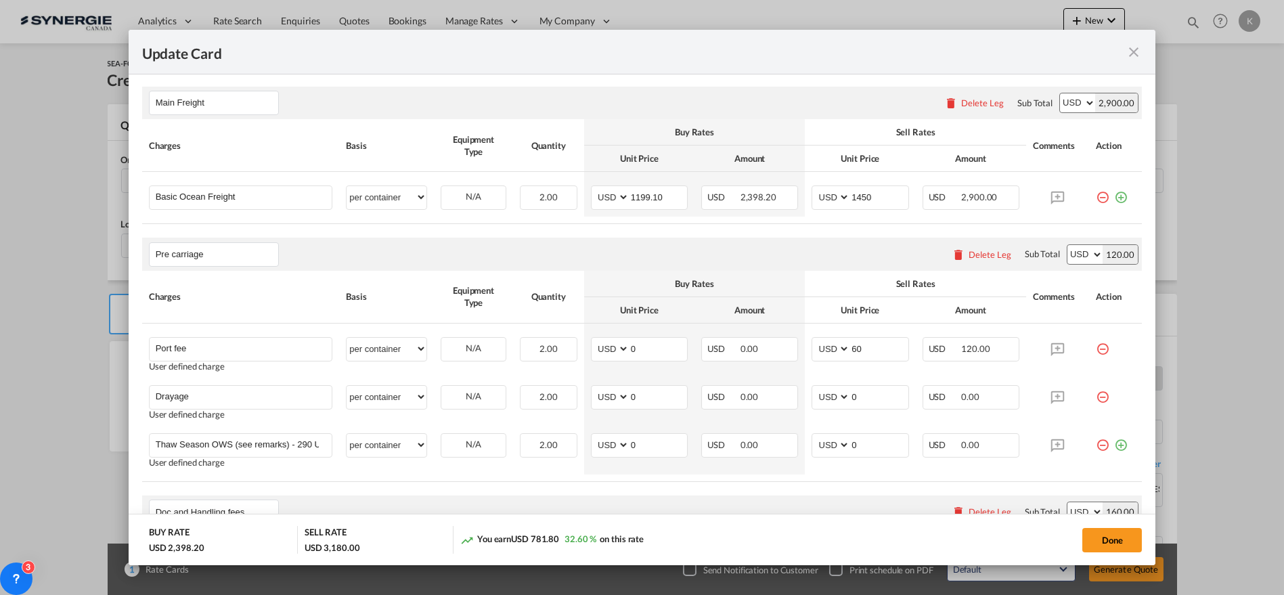
scroll to position [412, 0]
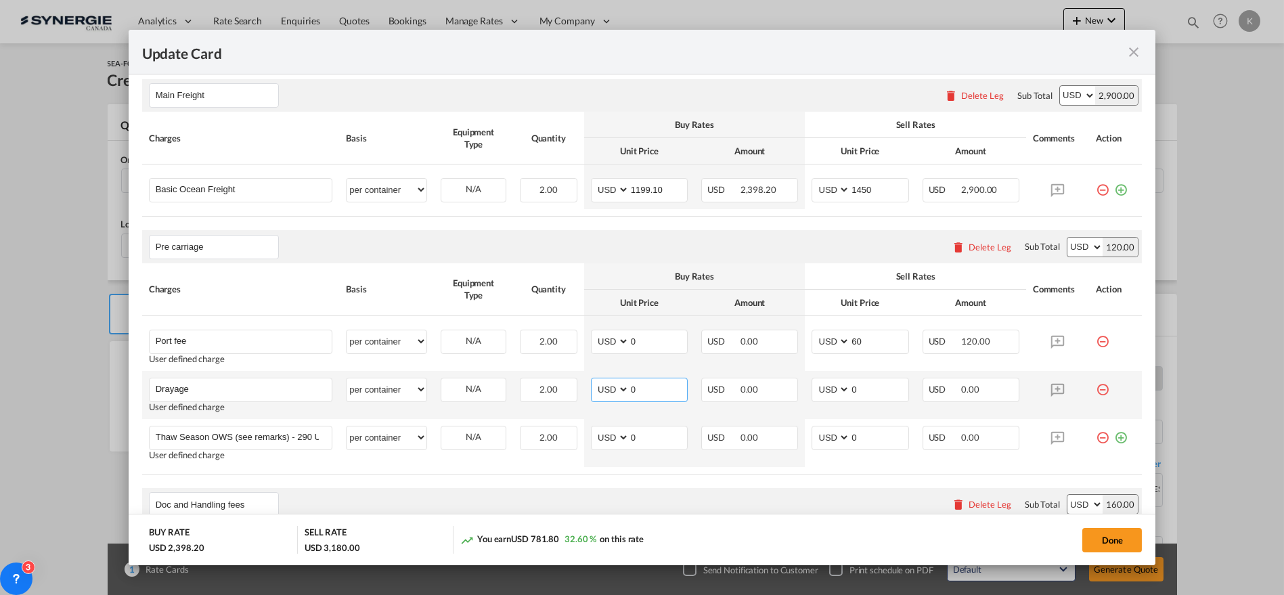
click at [610, 389] on select "AED AFN ALL AMD ANG AOA ARS AUD AWG AZN BAM BBD BDT BGN BHD BIF BMD BND [PERSON…" at bounding box center [611, 389] width 35 height 18
select select "string:CAD"
click at [594, 380] on select "AED AFN ALL AMD ANG AOA ARS AUD AWG AZN BAM BBD BDT BGN BHD BIF BMD BND [PERSON…" at bounding box center [611, 389] width 35 height 18
type input "3076.65"
select select "string:CAD"
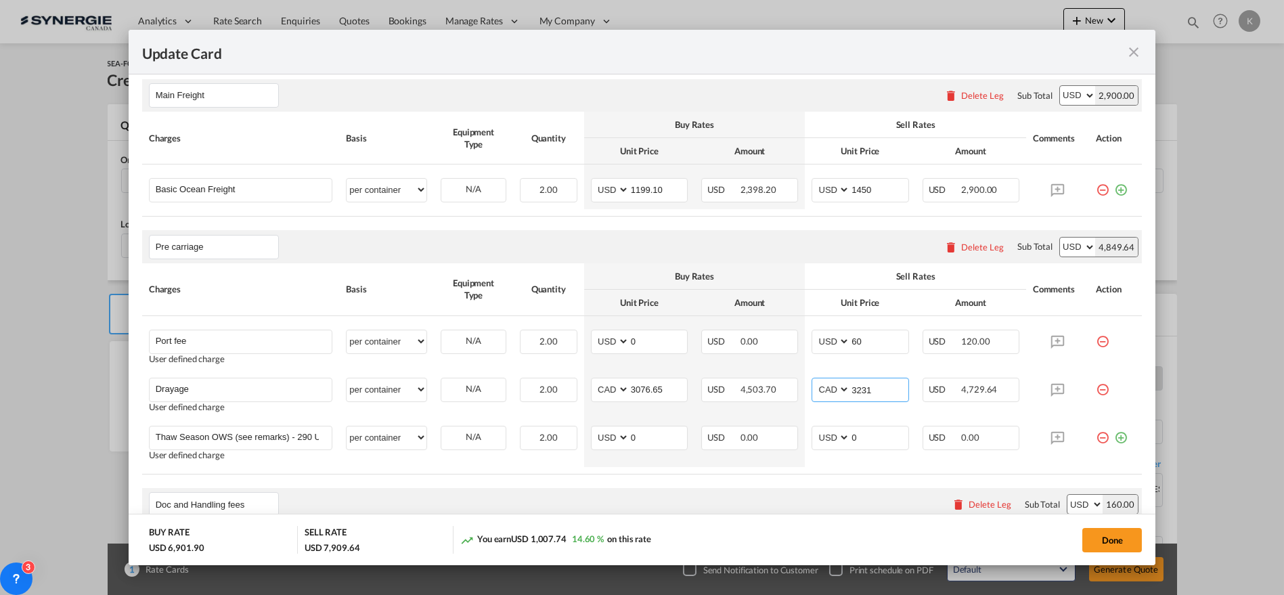
type input "3231"
click at [1096, 432] on md-icon "icon-minus-circle-outline red-400-fg" at bounding box center [1103, 433] width 14 height 14
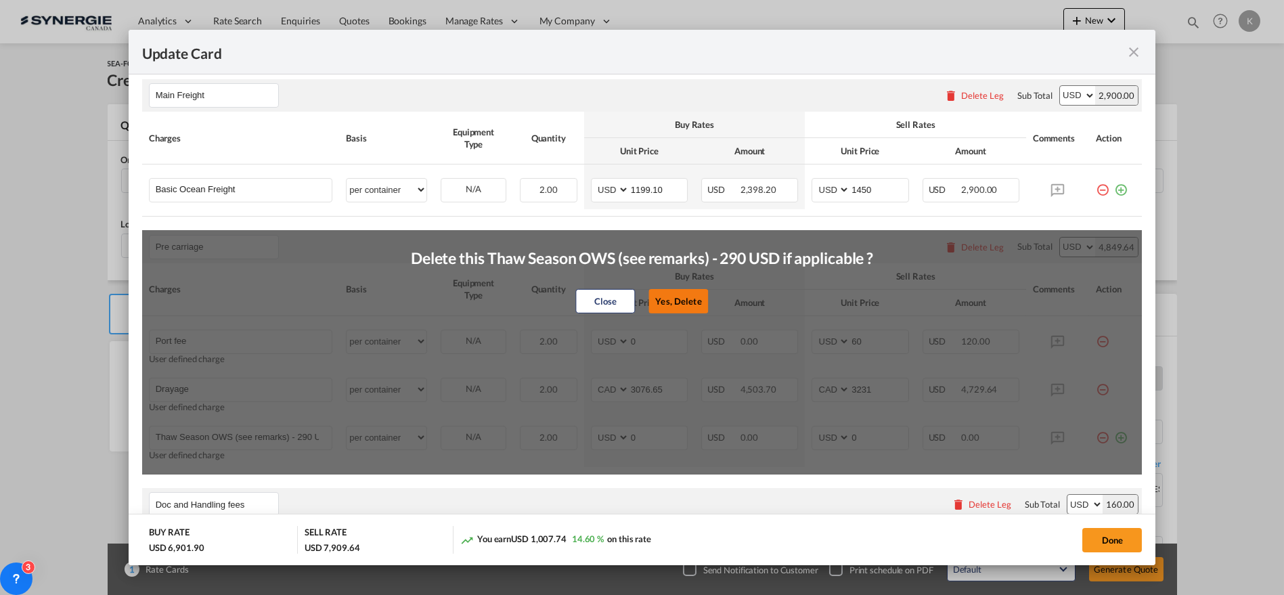
click at [678, 301] on button "Yes, Delete" at bounding box center [679, 301] width 60 height 24
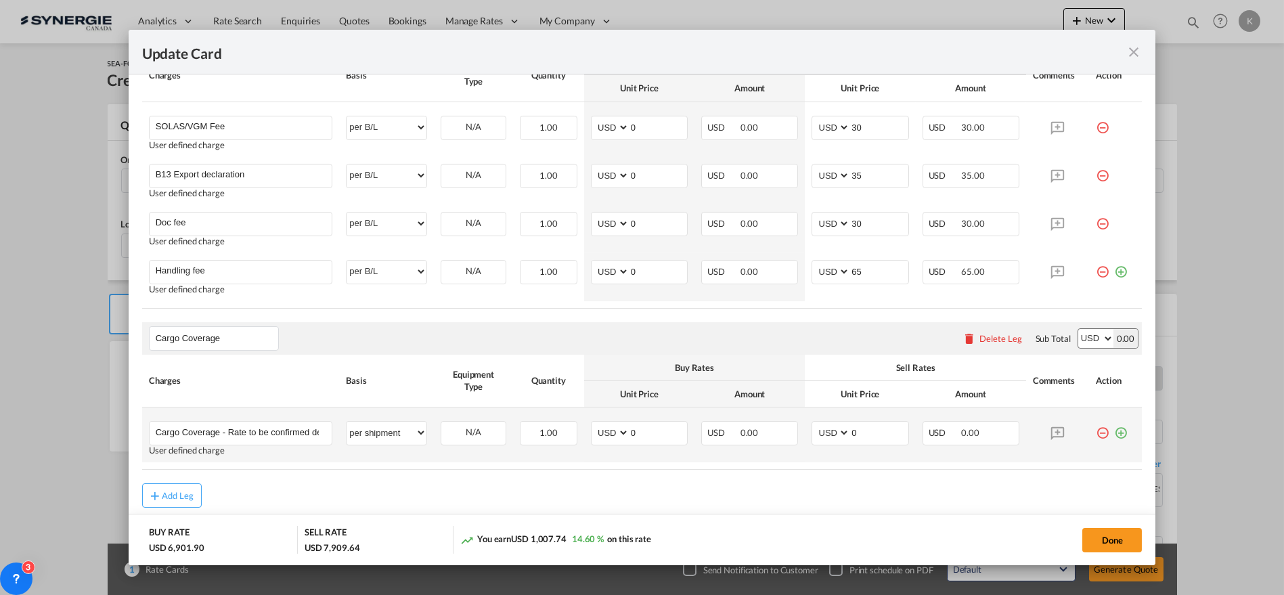
scroll to position [837, 0]
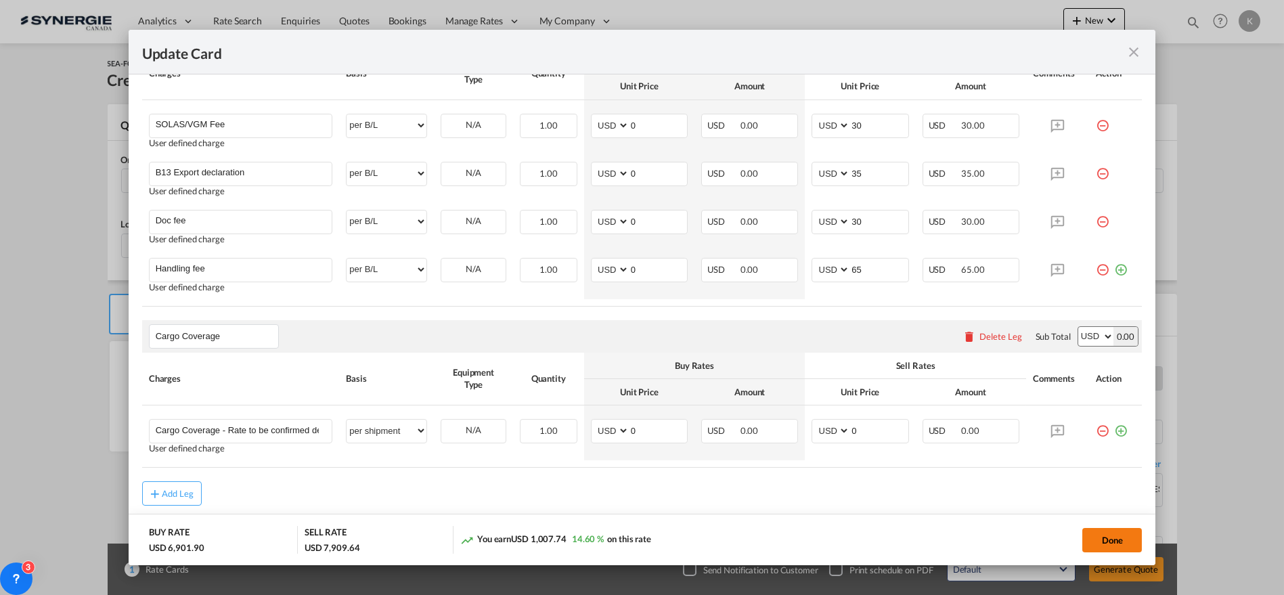
click at [1107, 545] on button "Done" at bounding box center [1112, 540] width 60 height 24
type input "[DATE]"
type input "1199.1"
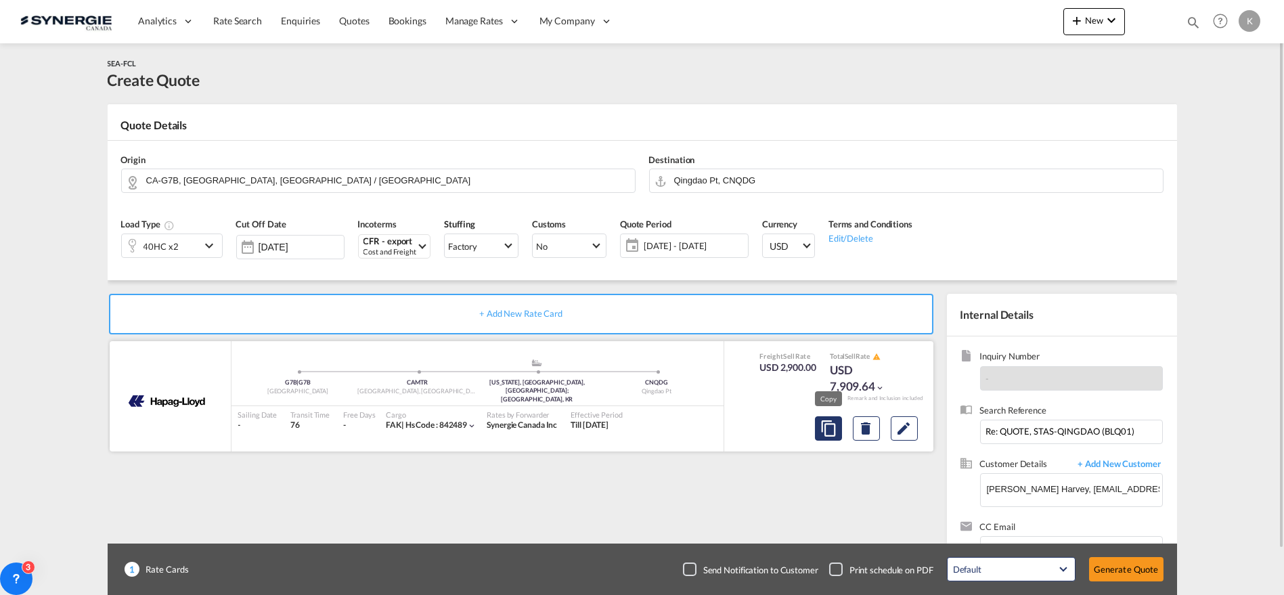
click at [826, 426] on md-icon "assets/icons/custom/copyQuote.svg" at bounding box center [828, 428] width 16 height 16
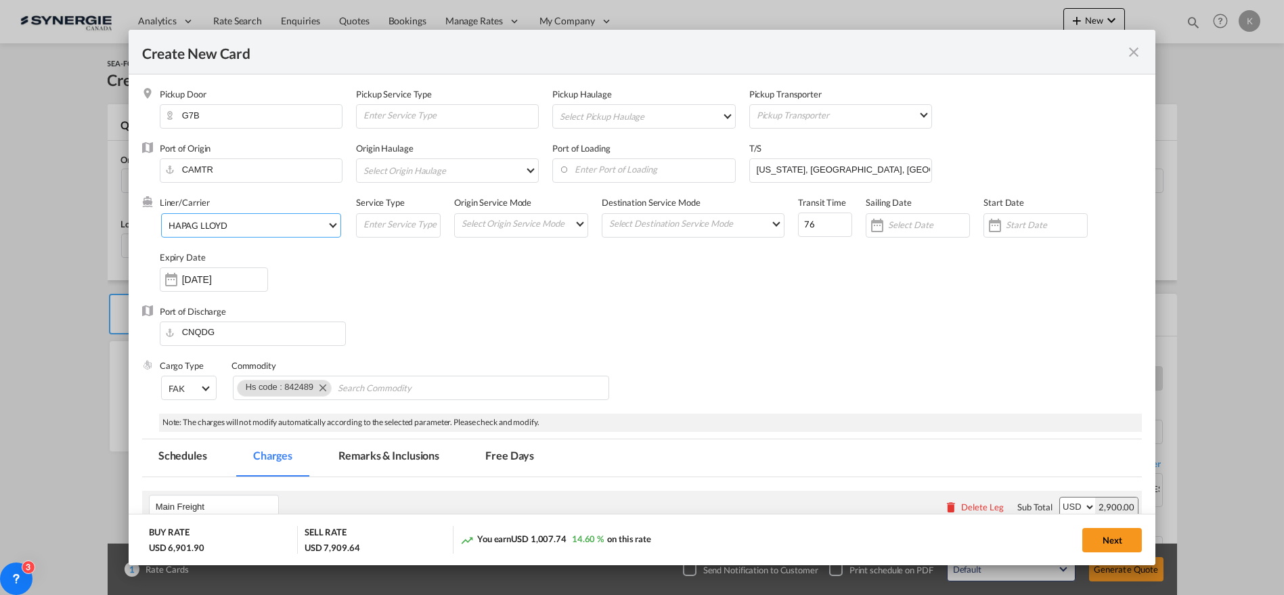
click at [217, 226] on div "HAPAG LLOYD" at bounding box center [198, 225] width 59 height 11
type md-option "12"
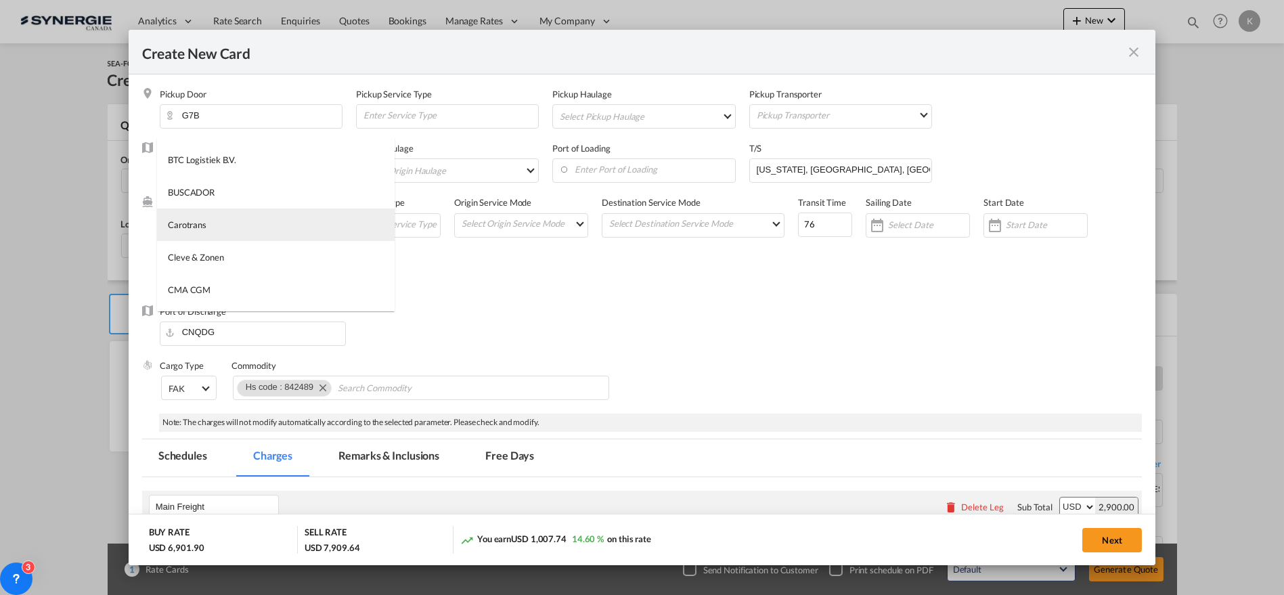
type md-option "795"
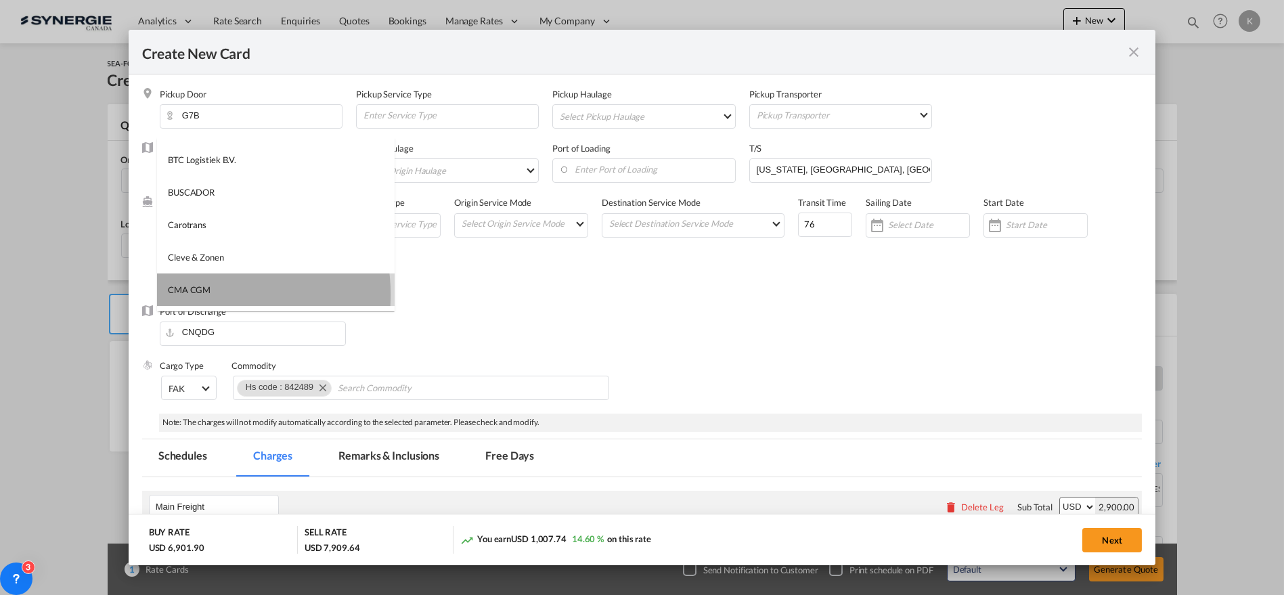
click at [206, 294] on div "CMA CGM" at bounding box center [189, 290] width 43 height 12
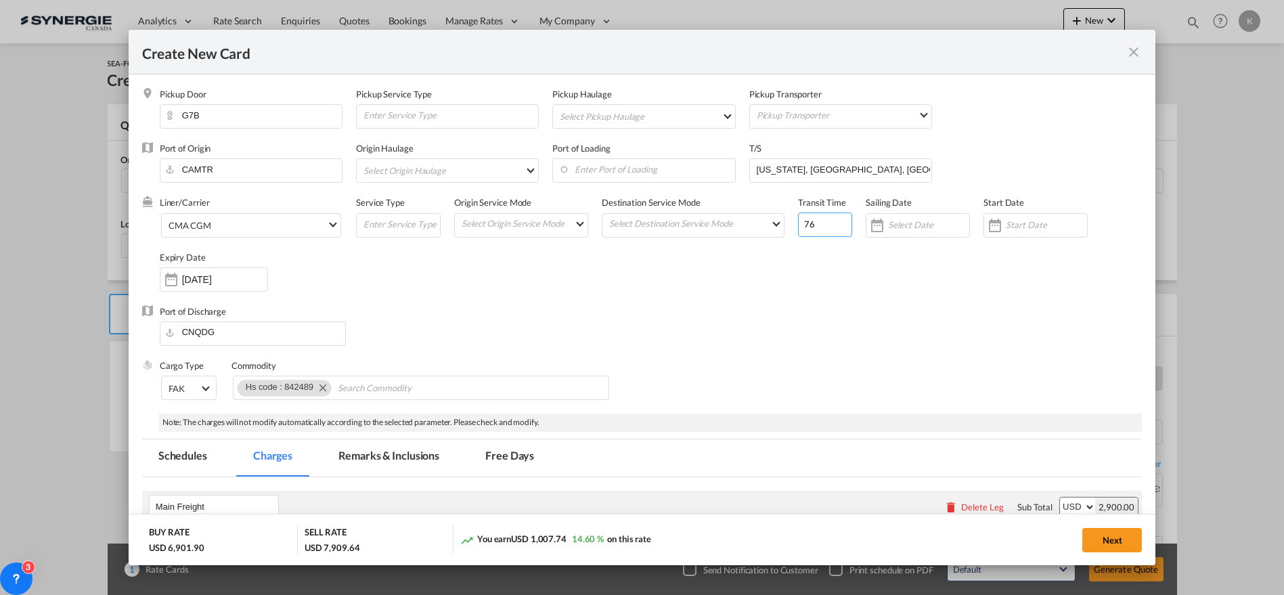
drag, startPoint x: 810, startPoint y: 221, endPoint x: 782, endPoint y: 226, distance: 28.3
click at [782, 226] on div "Liner/Carrier CMA CGM Service Type Origin Service Mode Select Origin Service Mo…" at bounding box center [651, 250] width 983 height 108
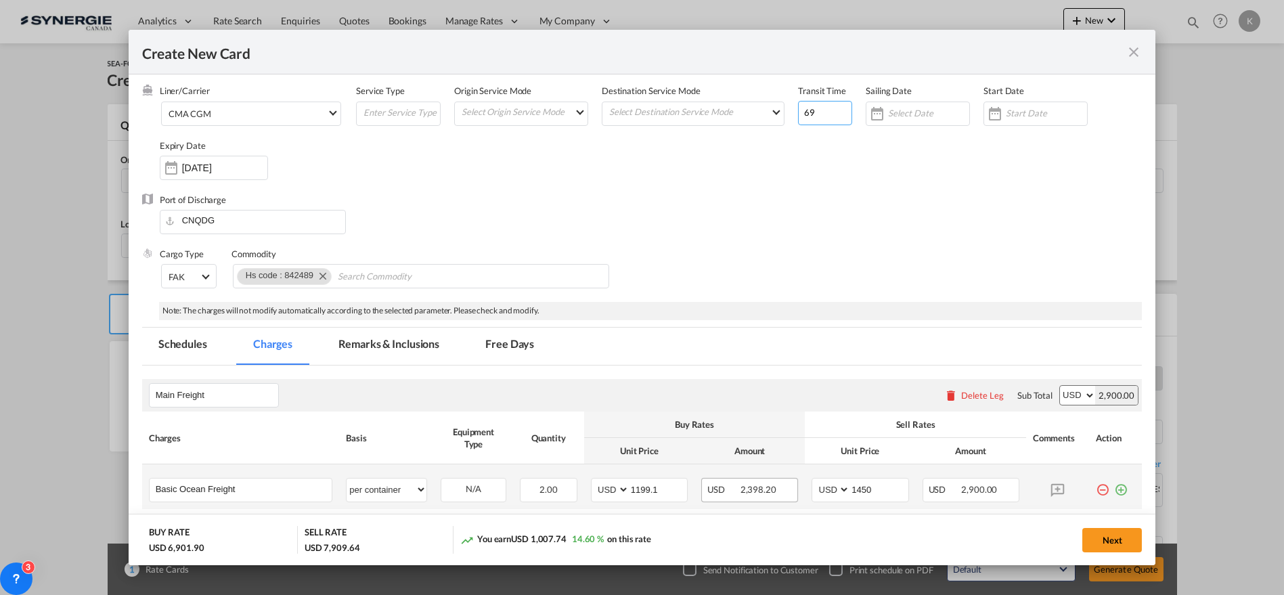
scroll to position [225, 0]
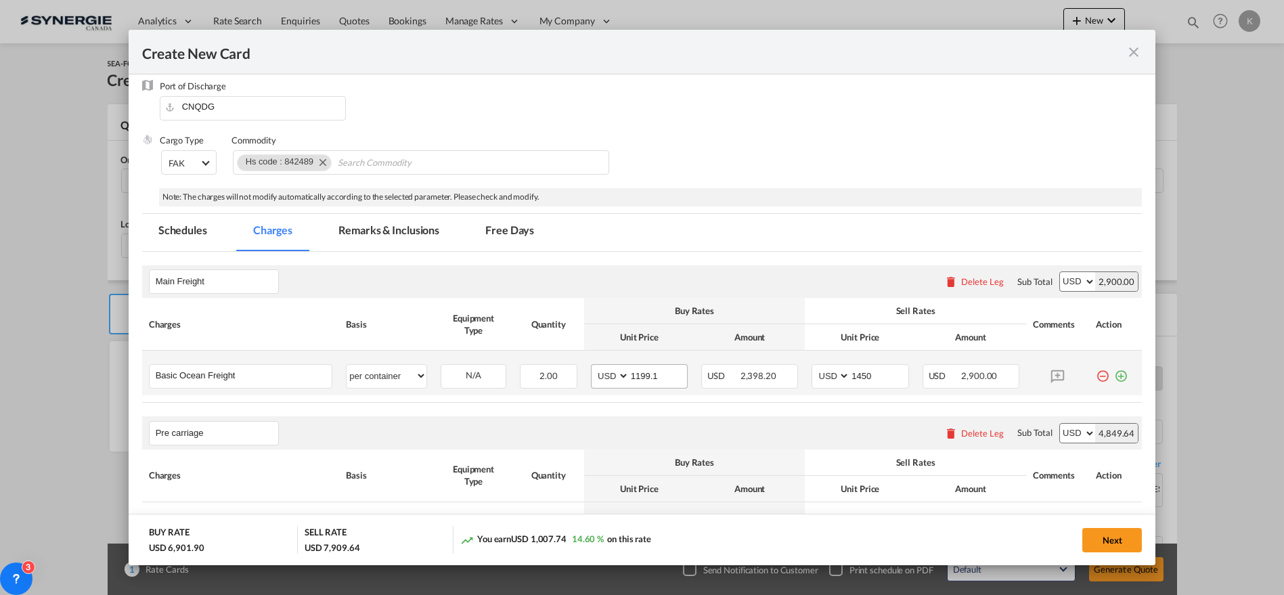
type input "69"
drag, startPoint x: 654, startPoint y: 376, endPoint x: 604, endPoint y: 375, distance: 49.4
click at [604, 375] on md-input-container "AED AFN ALL AMD ANG AOA ARS AUD AWG AZN BAM BBD BDT BGN BHD BIF BMD BND [PERSON…" at bounding box center [639, 376] width 97 height 24
type input "1681"
type input "1931"
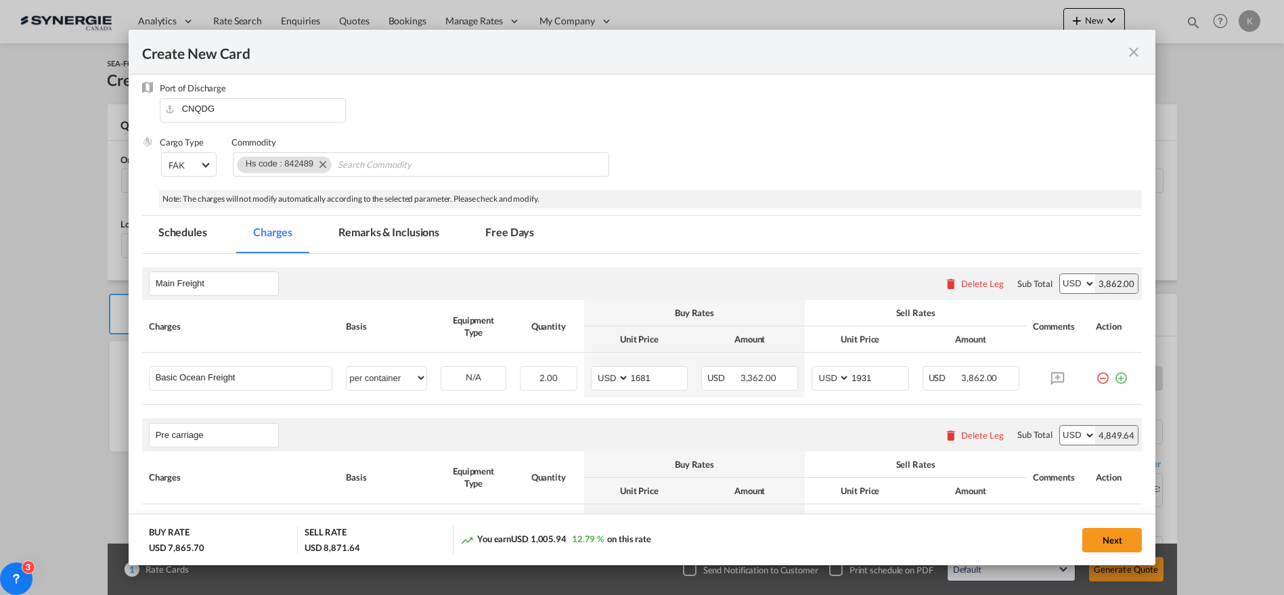
scroll to position [211, 0]
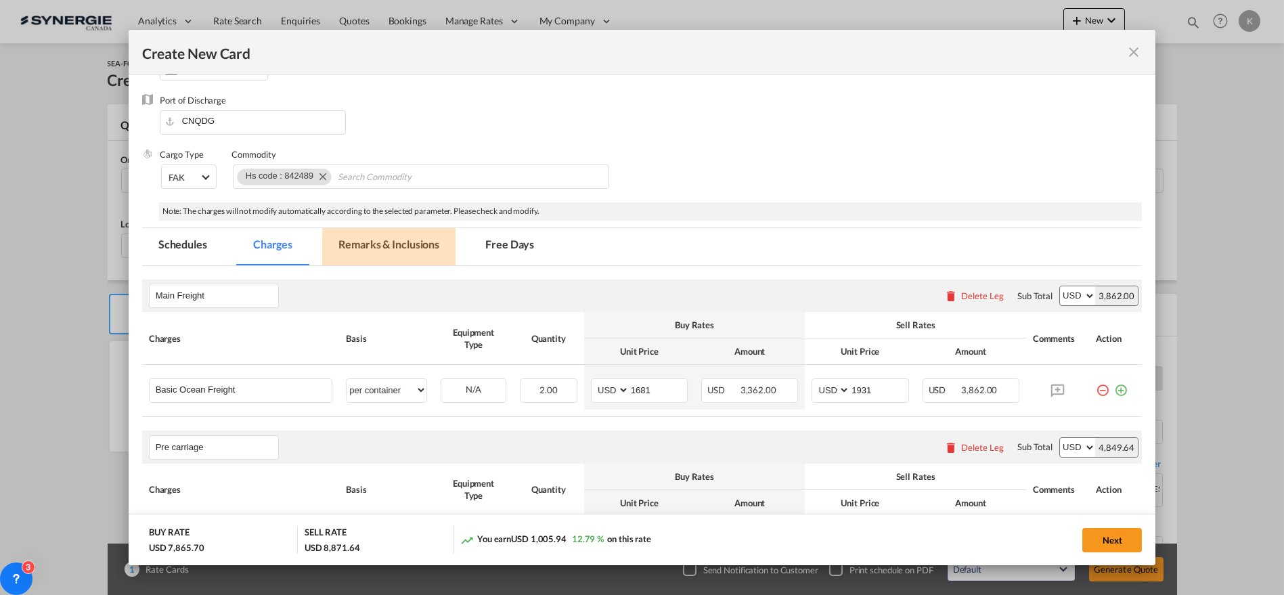
click at [384, 249] on md-tab-item "Remarks & Inclusions" at bounding box center [388, 246] width 133 height 37
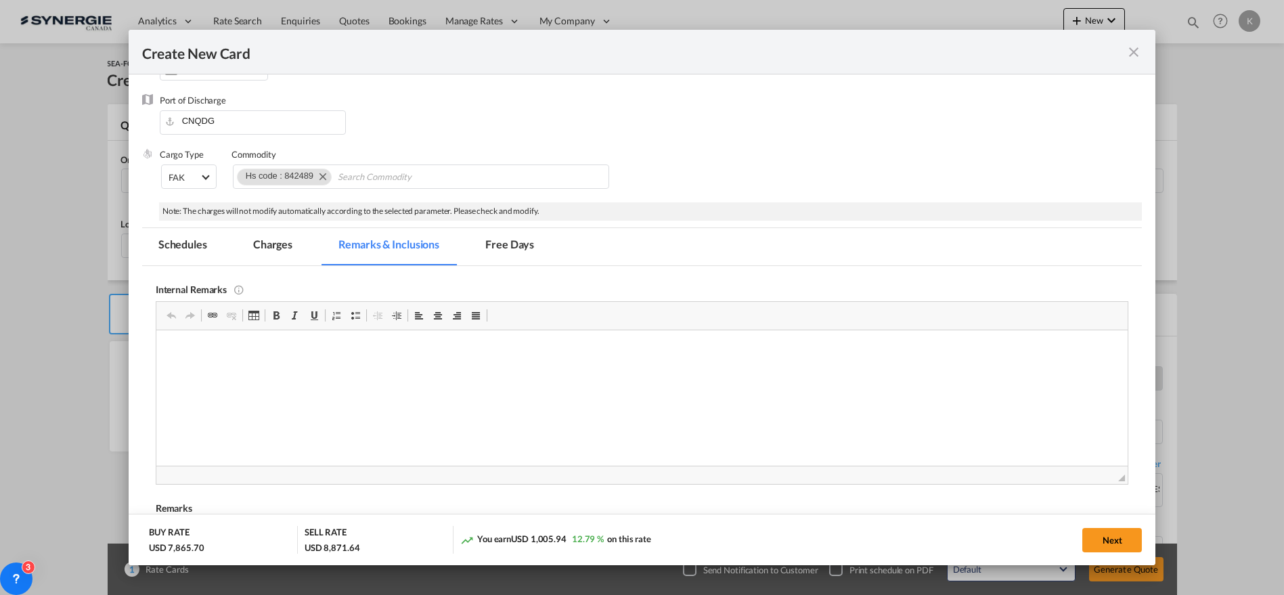
scroll to position [0, 0]
click at [1110, 537] on button "Next" at bounding box center [1112, 540] width 60 height 24
type input "[DATE]"
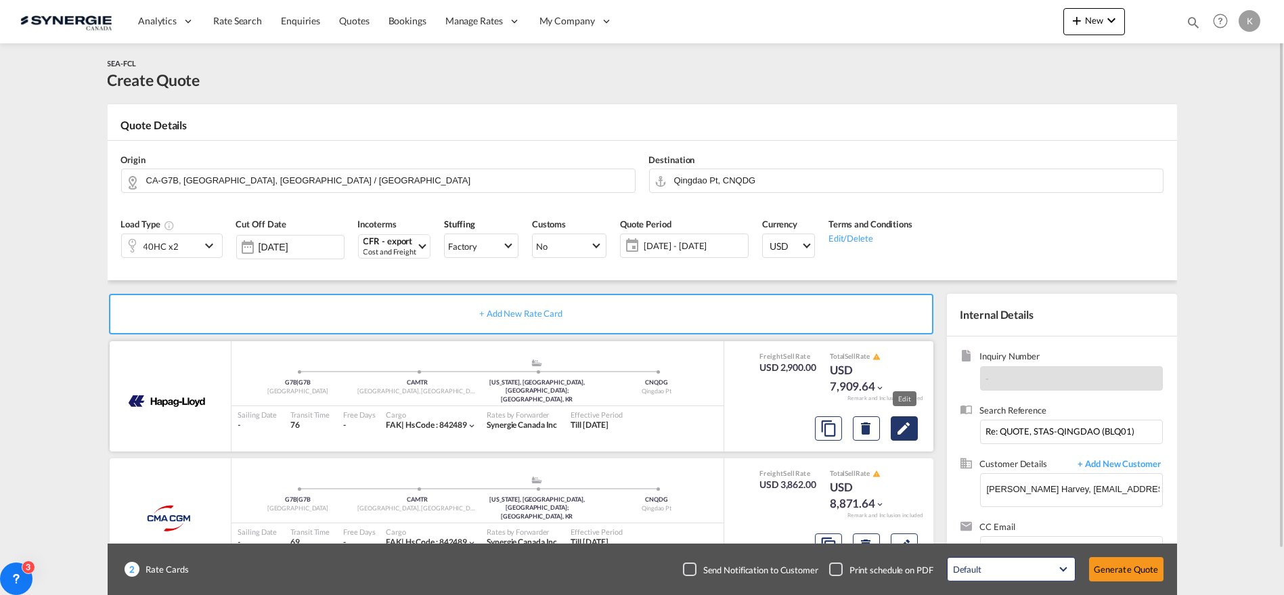
click at [909, 432] on md-icon "Edit" at bounding box center [904, 428] width 16 height 16
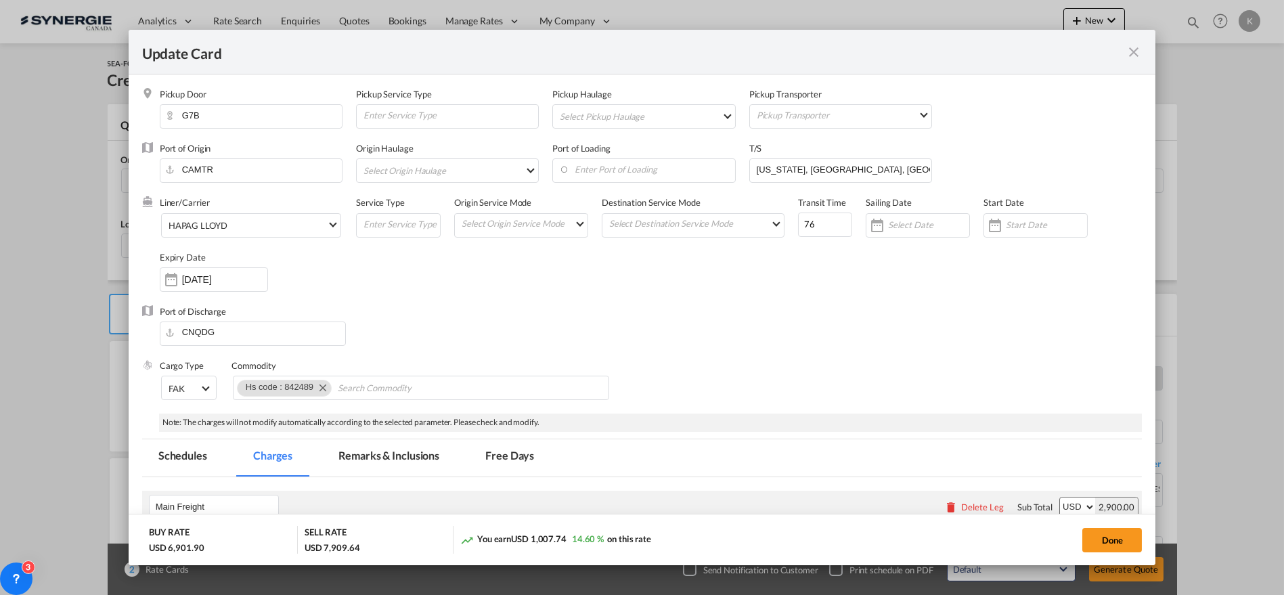
scroll to position [75, 0]
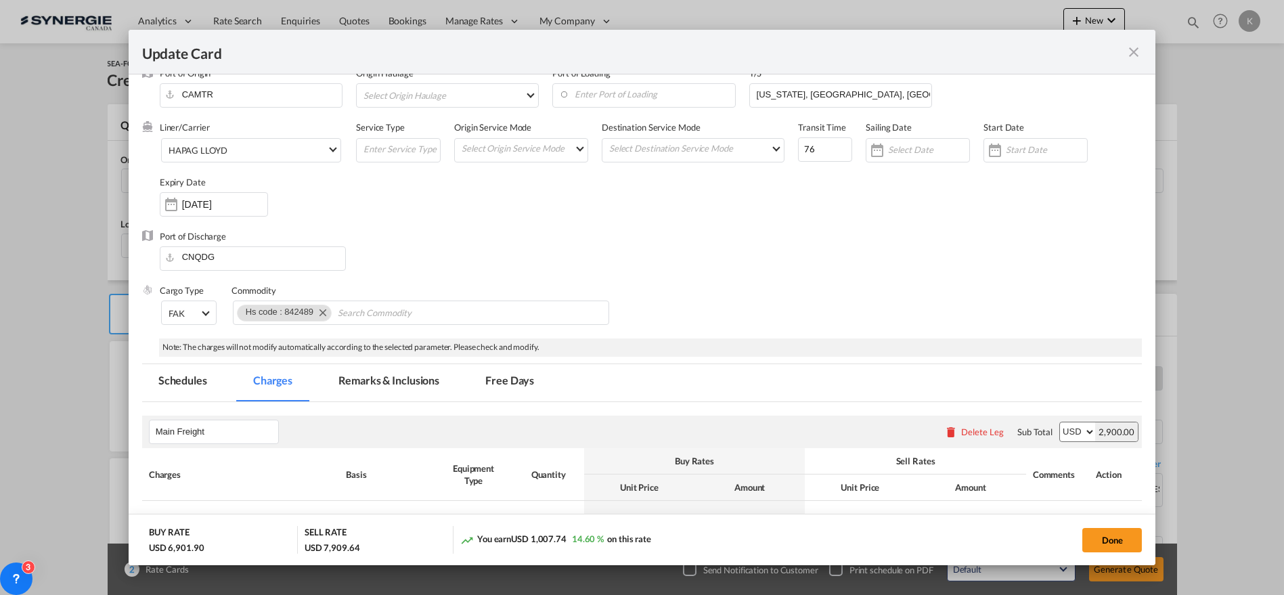
click at [407, 378] on md-tab-item "Remarks & Inclusions" at bounding box center [388, 382] width 133 height 37
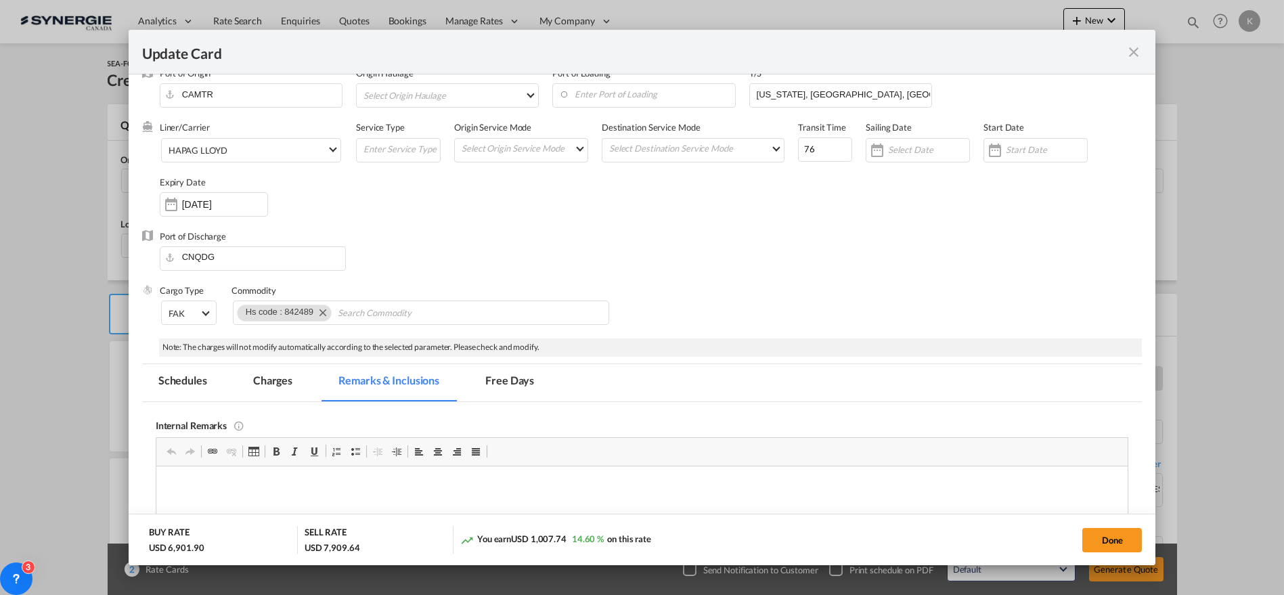
scroll to position [0, 0]
click at [1111, 538] on button "Done" at bounding box center [1112, 540] width 60 height 24
type input "[DATE]"
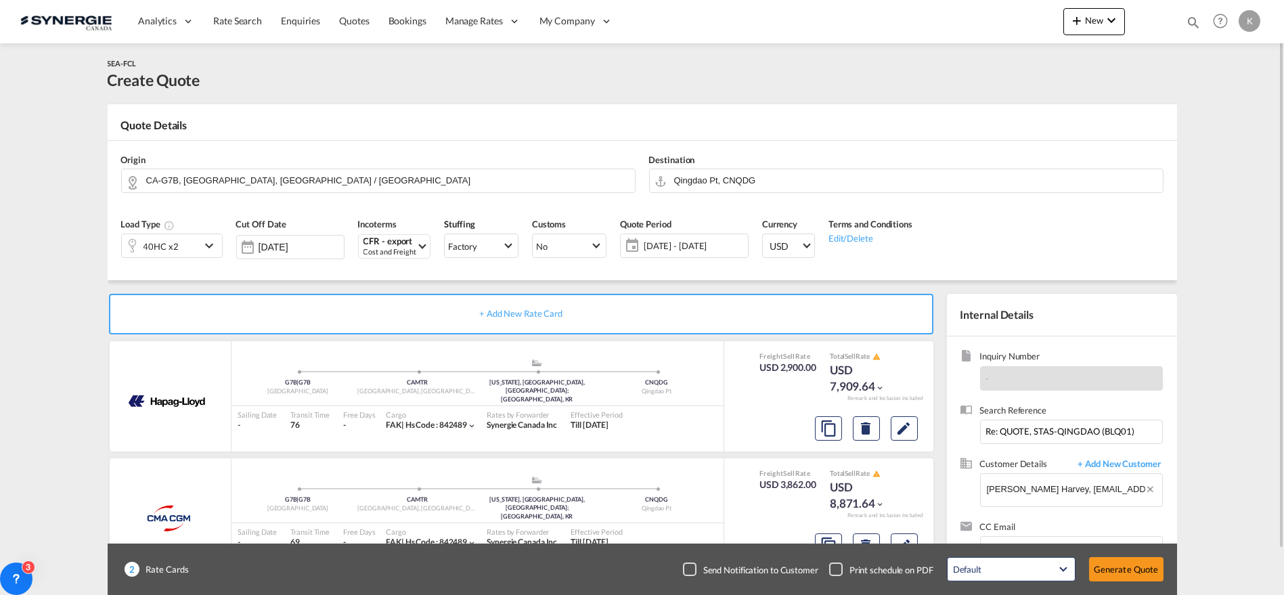
scroll to position [49, 0]
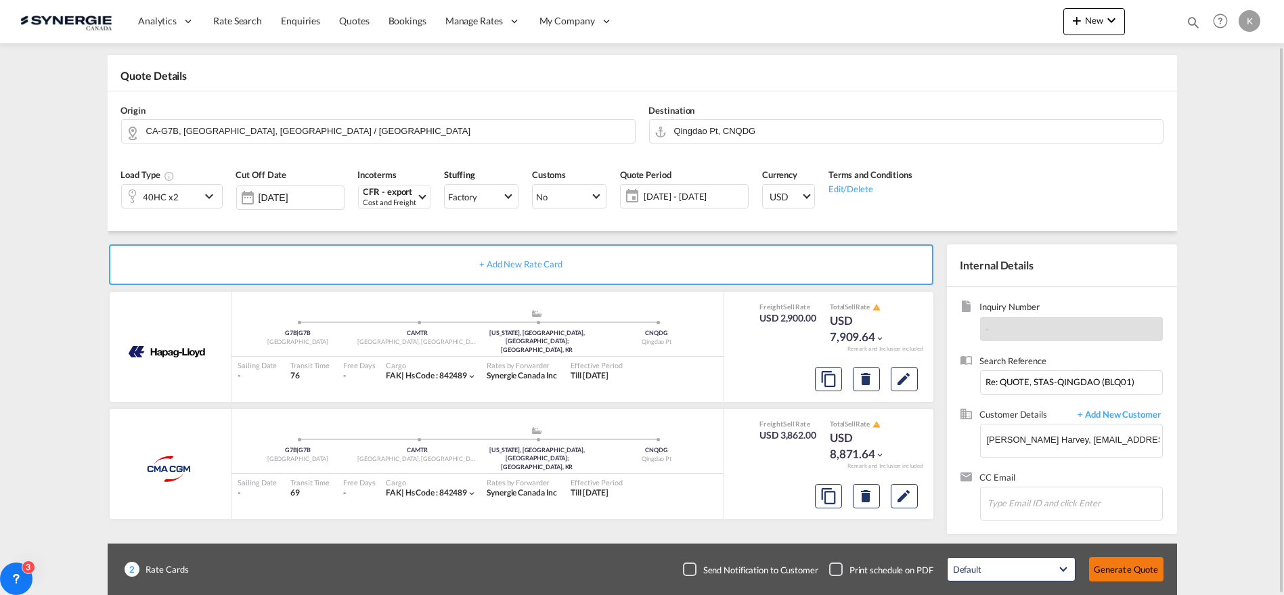
click at [1131, 569] on button "Generate Quote" at bounding box center [1126, 569] width 74 height 24
